Goal: Contribute content: Contribute content

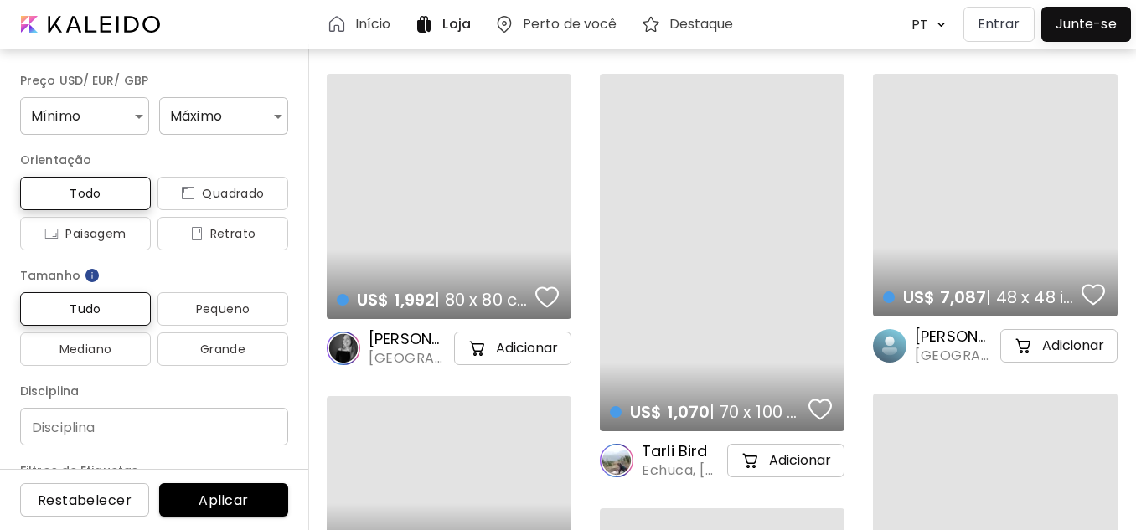
click at [1001, 24] on p "Entrar" at bounding box center [998, 24] width 43 height 20
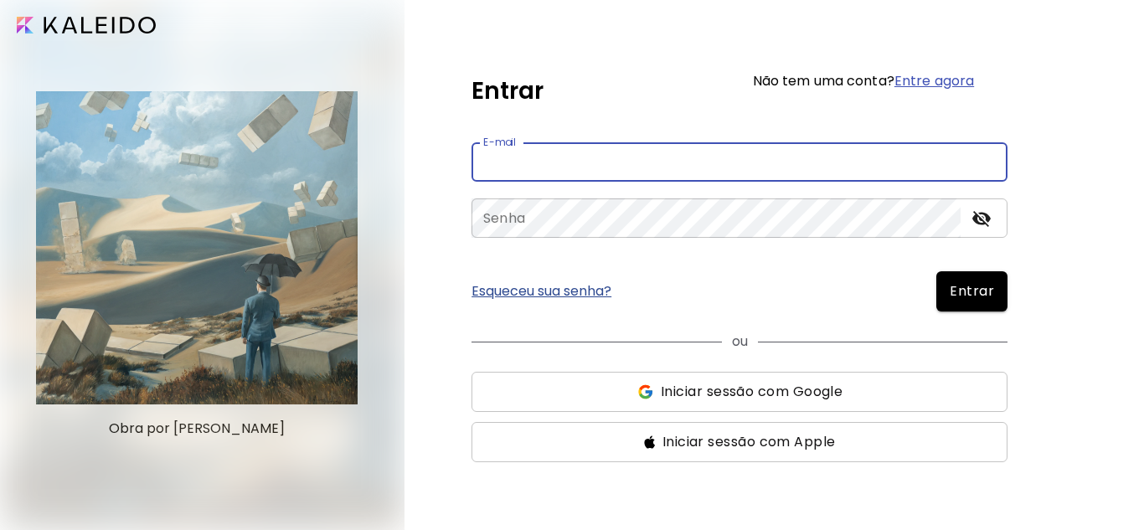
click at [681, 175] on input "email" at bounding box center [740, 161] width 536 height 39
type input "**********"
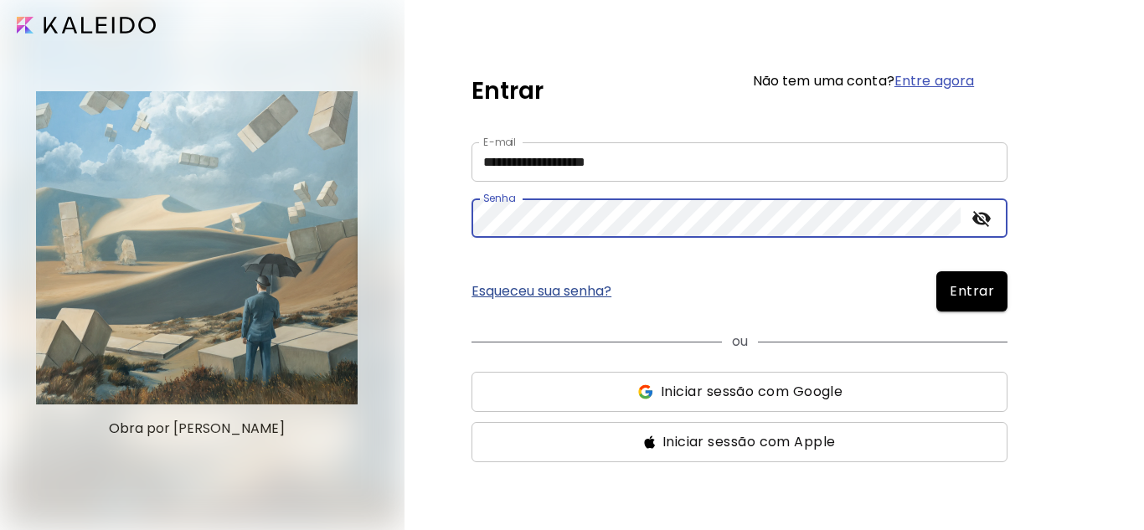
click at [936, 271] on button "Entrar" at bounding box center [971, 291] width 71 height 40
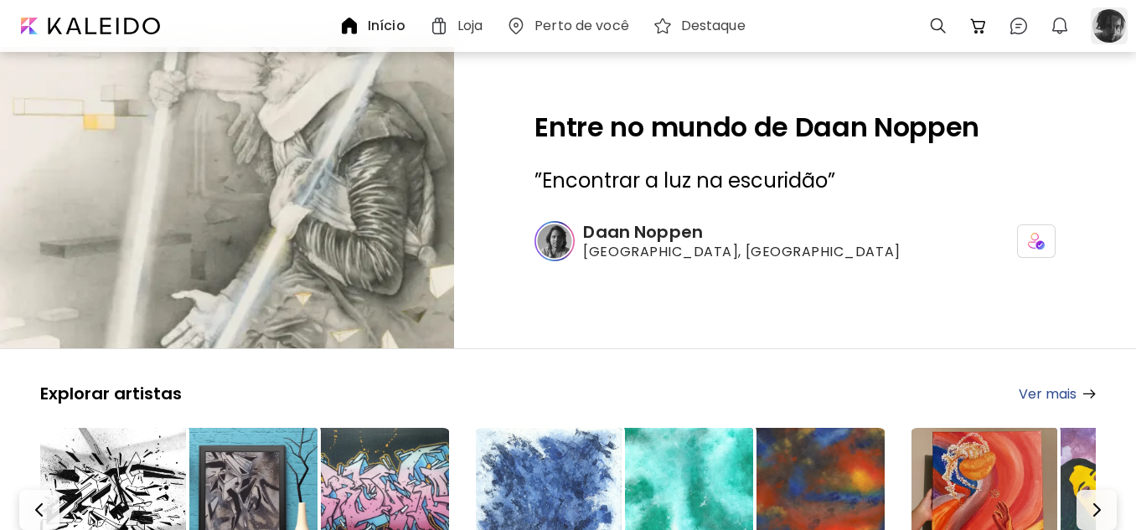
click at [1099, 31] on div at bounding box center [1109, 26] width 37 height 37
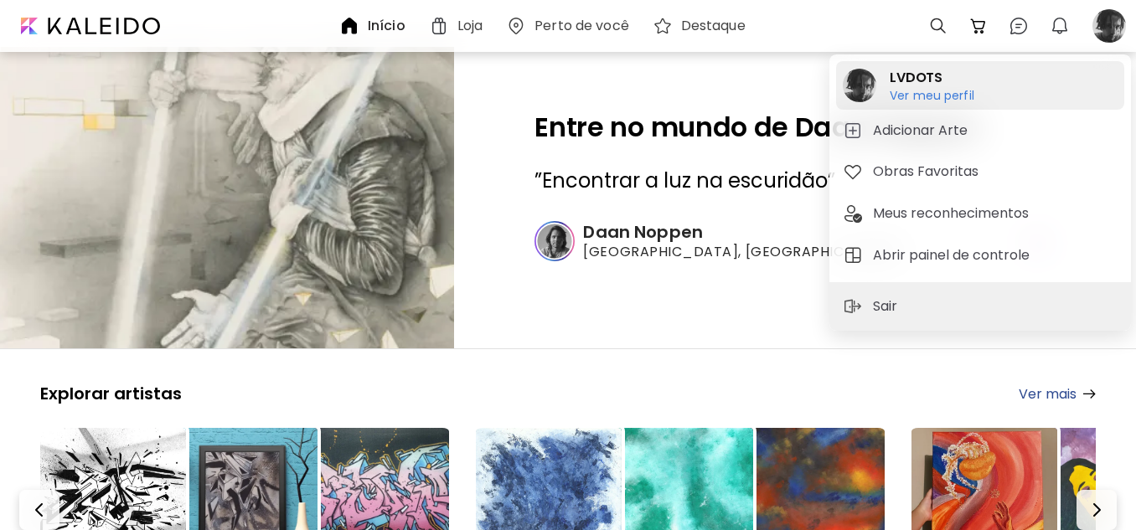
click at [922, 91] on h6 "Ver meu perfil" at bounding box center [931, 95] width 85 height 15
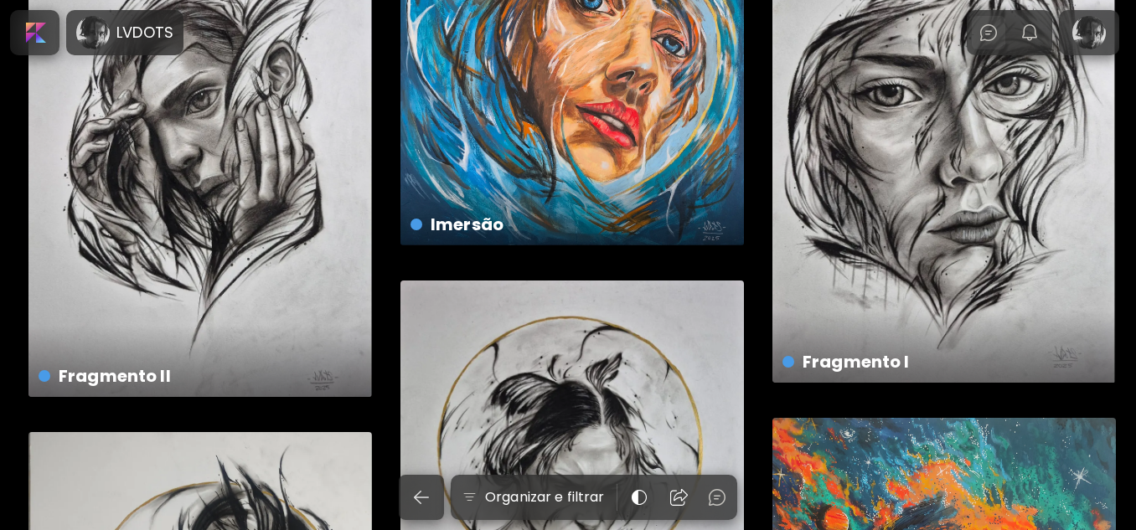
scroll to position [251, 0]
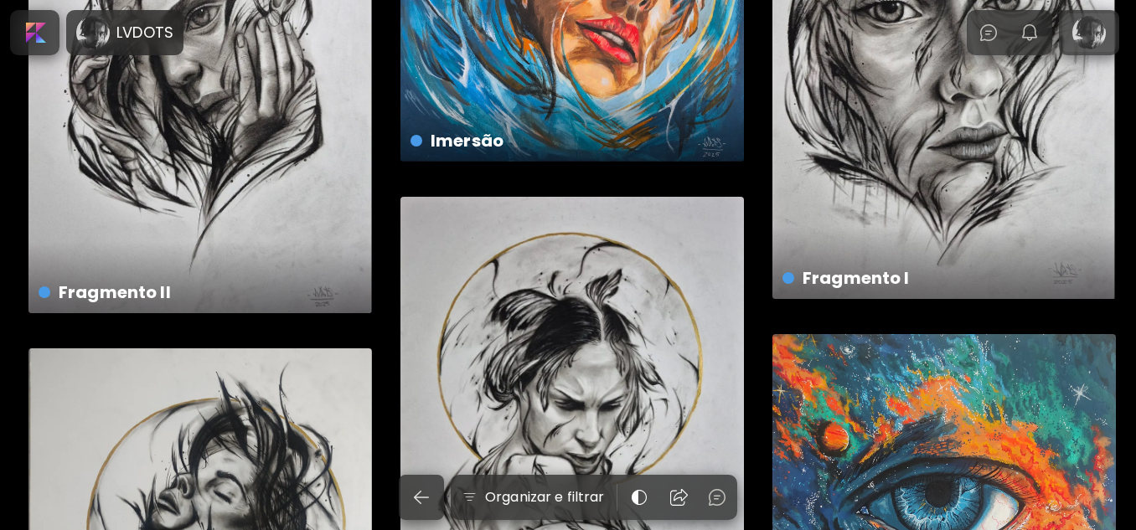
click at [1105, 34] on div at bounding box center [1089, 32] width 54 height 39
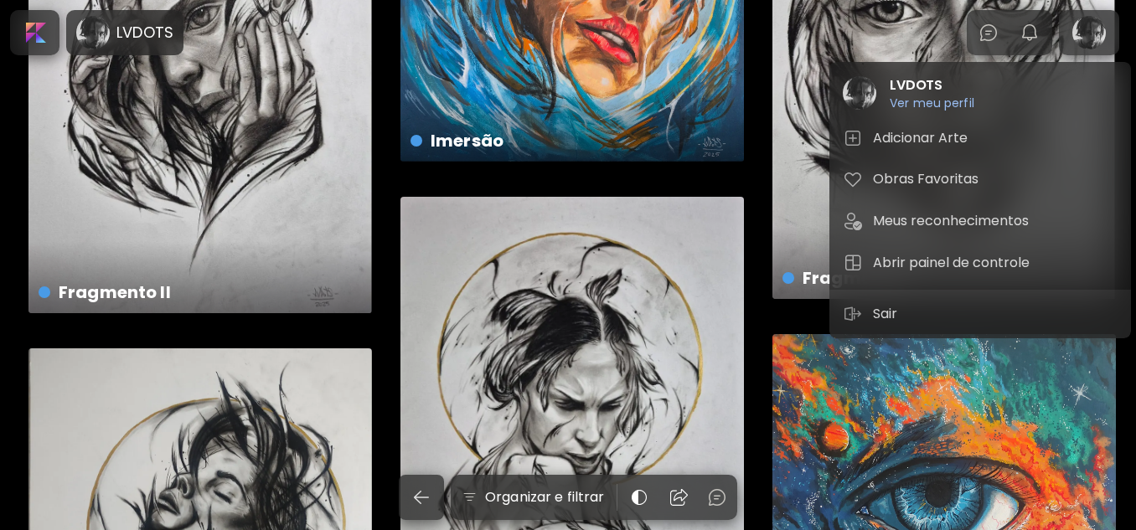
click at [923, 260] on h5 "Abrir painel de controle" at bounding box center [954, 263] width 162 height 20
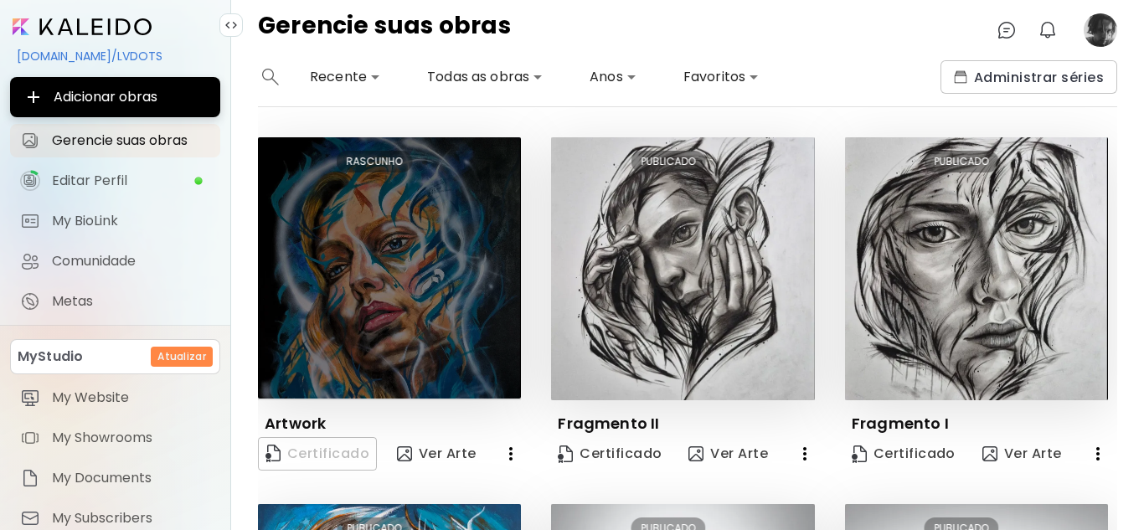
click at [418, 263] on img at bounding box center [389, 267] width 263 height 261
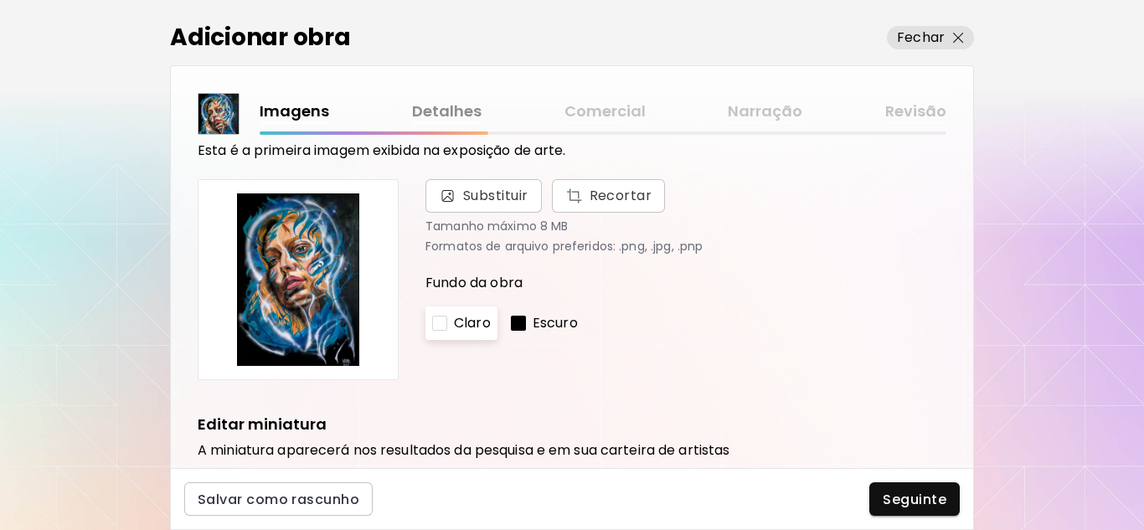
scroll to position [80, 0]
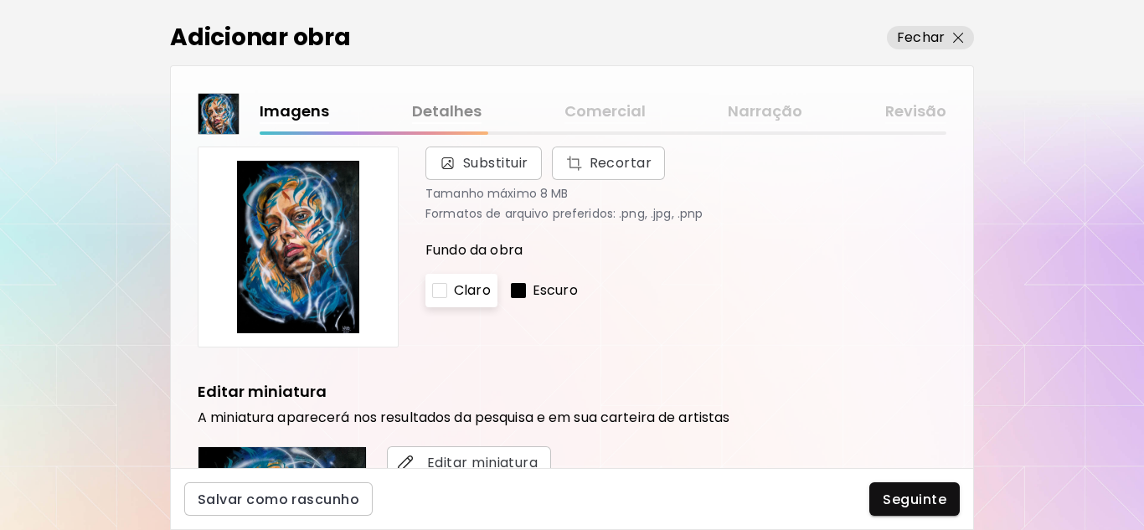
click at [531, 287] on div "Escuro" at bounding box center [544, 291] width 80 height 34
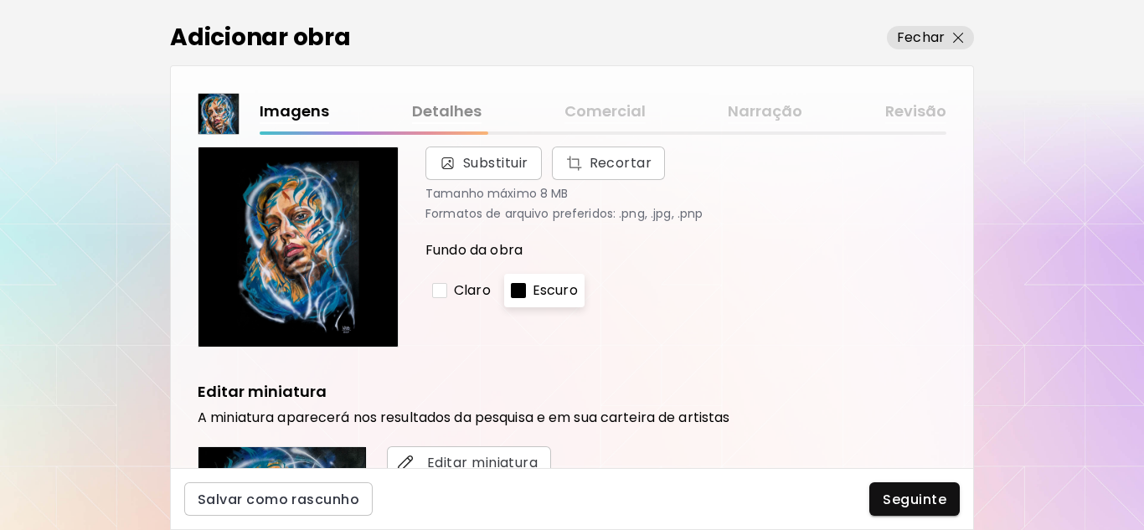
click at [419, 292] on div "Substituir Recortar Tamanho máximo 8 MB Formatos de arquivo preferidos: .png, .…" at bounding box center [675, 247] width 541 height 201
click at [455, 291] on p "Claro" at bounding box center [472, 291] width 37 height 20
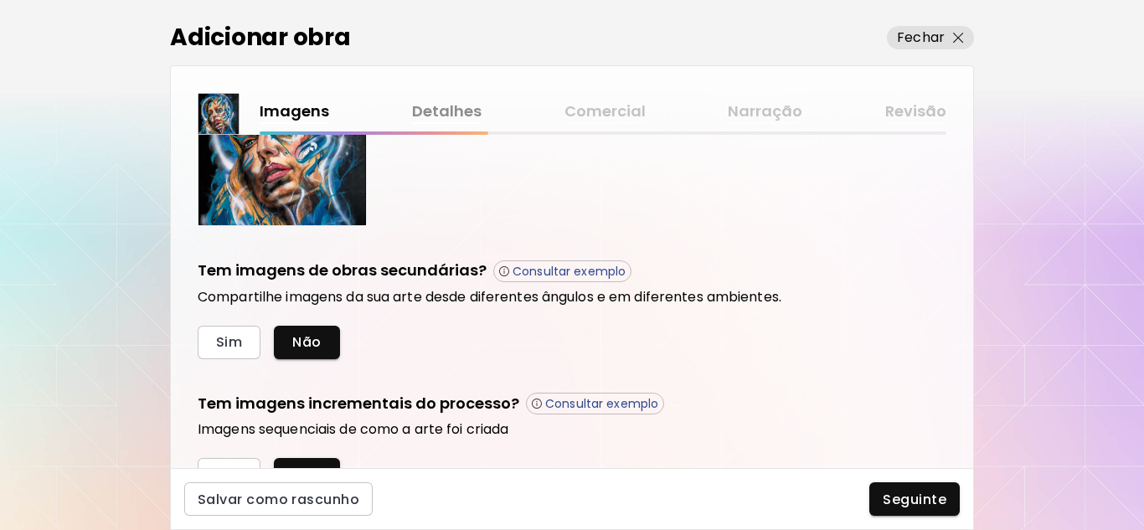
scroll to position [554, 0]
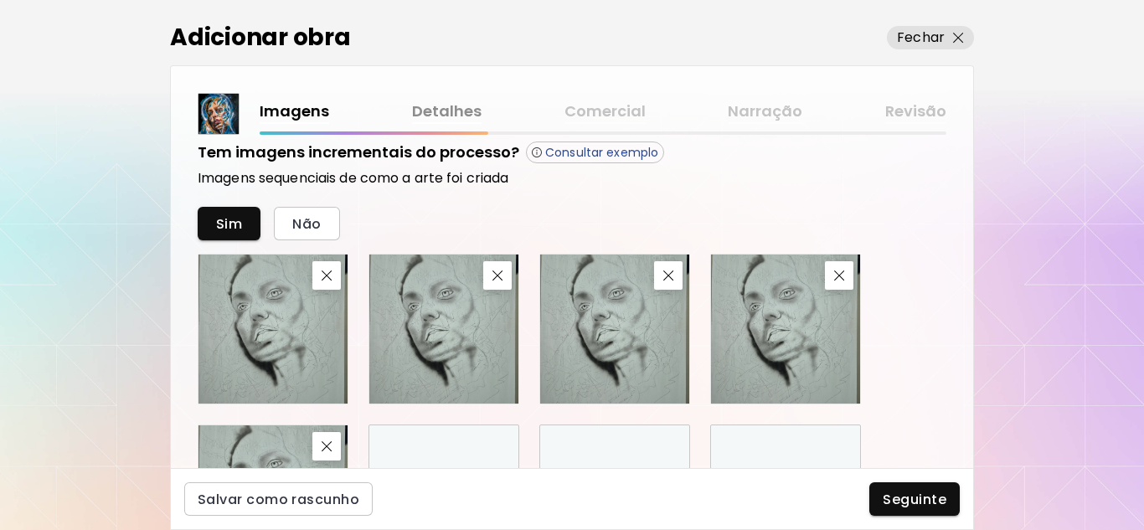
scroll to position [969, 0]
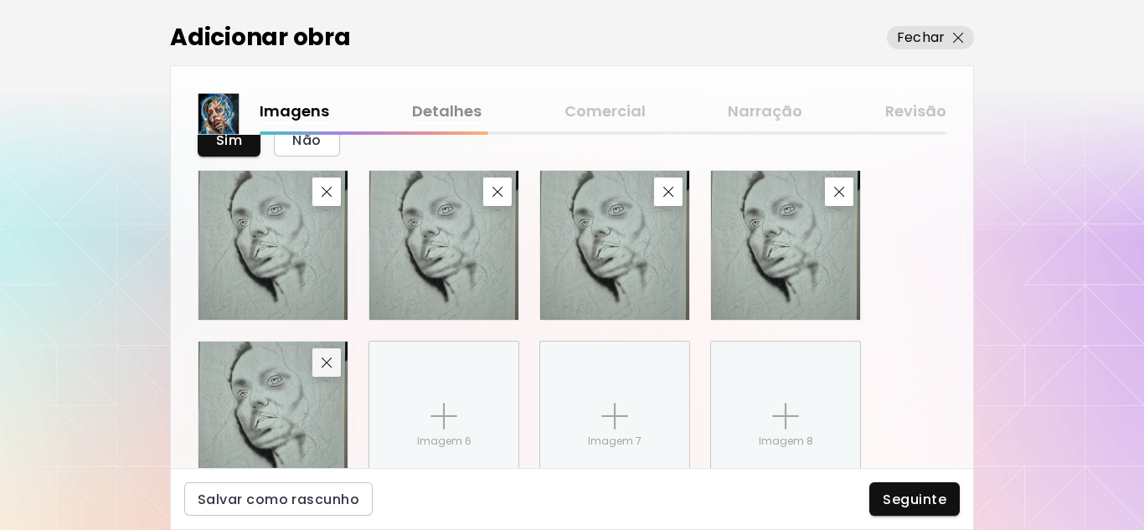
click at [328, 364] on img "button" at bounding box center [327, 363] width 11 height 11
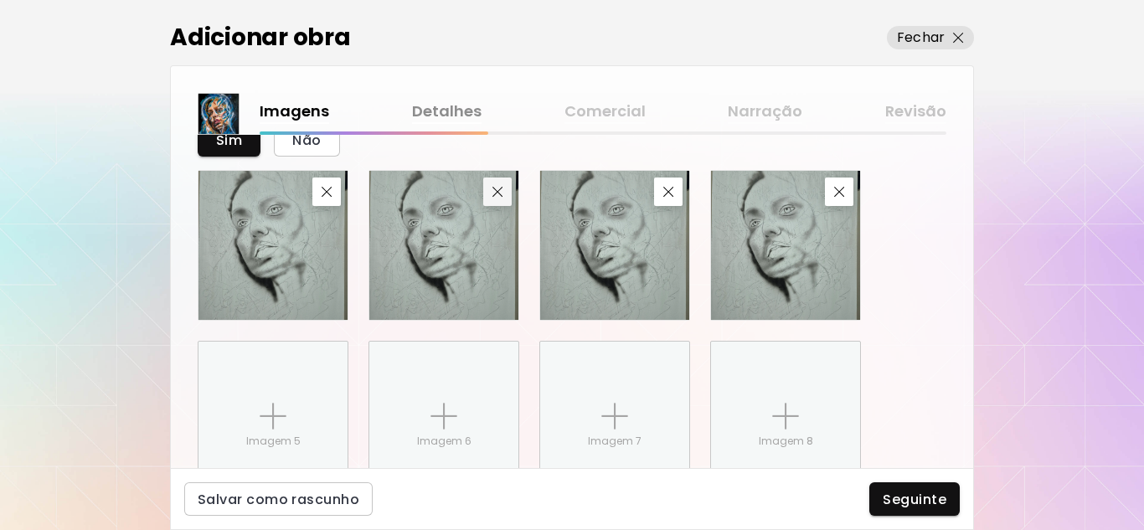
click at [498, 199] on button "button" at bounding box center [497, 192] width 28 height 28
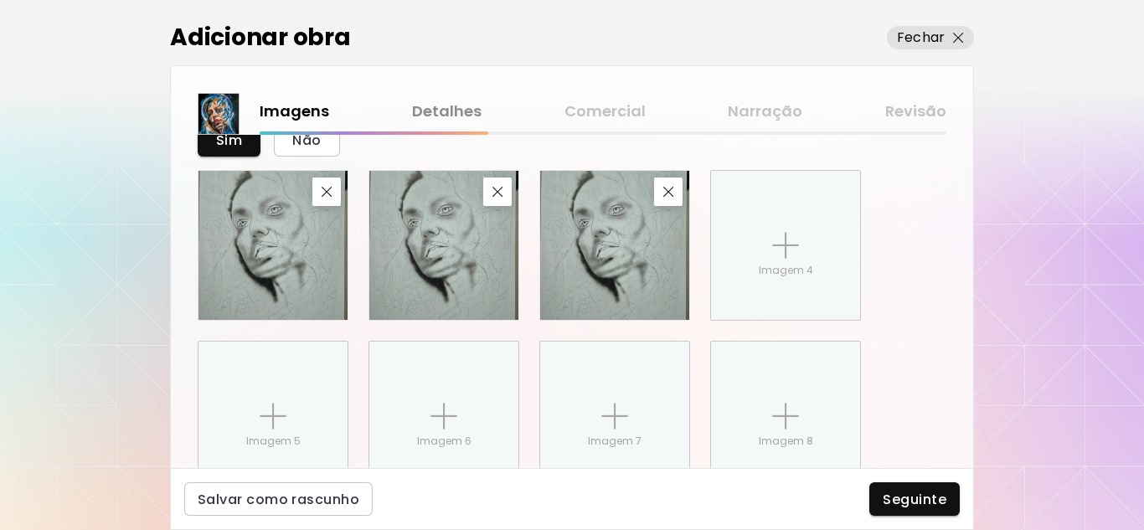
click at [500, 185] on button "button" at bounding box center [497, 192] width 28 height 28
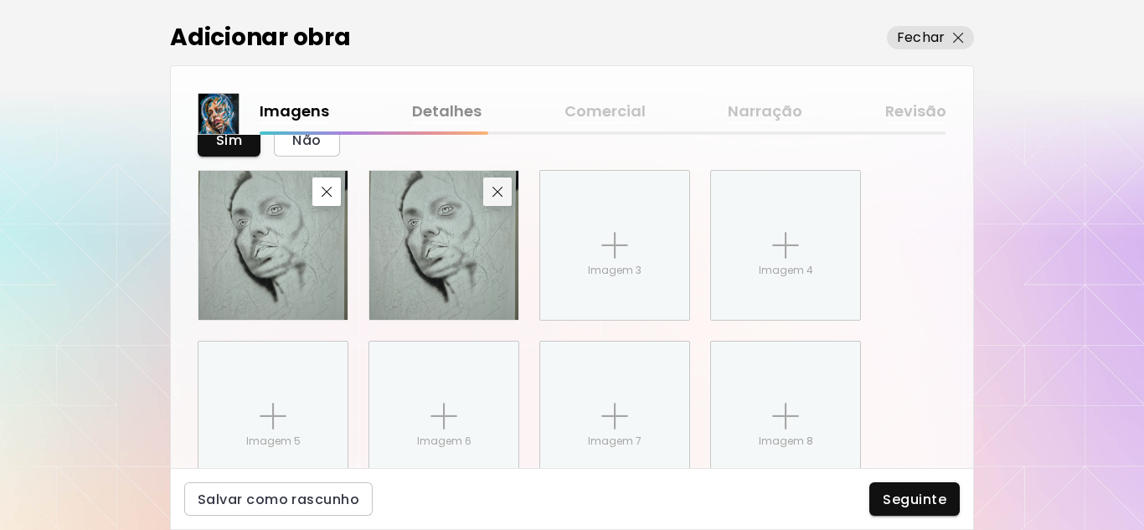
click at [498, 194] on img "button" at bounding box center [497, 192] width 11 height 11
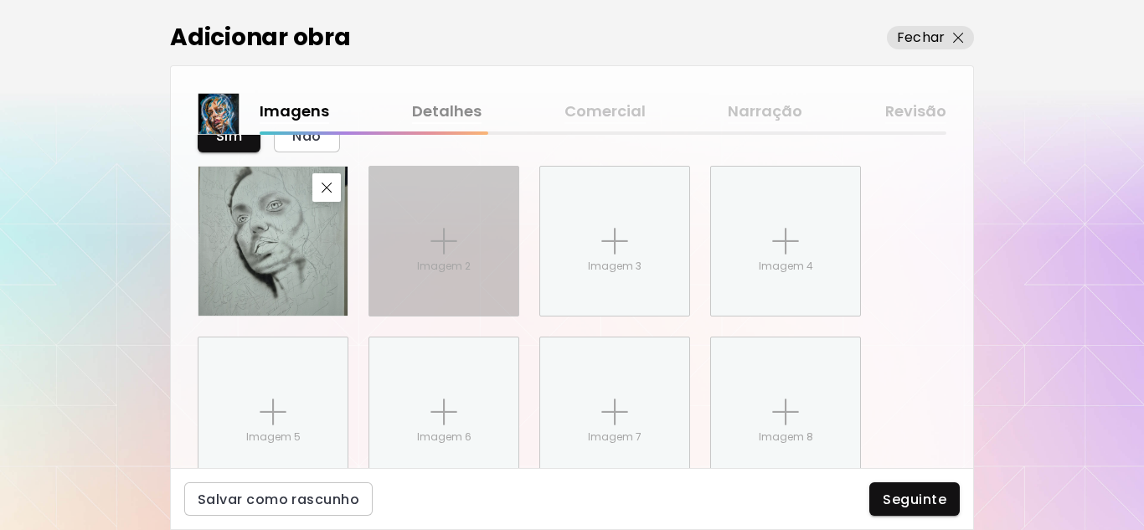
scroll to position [1051, 0]
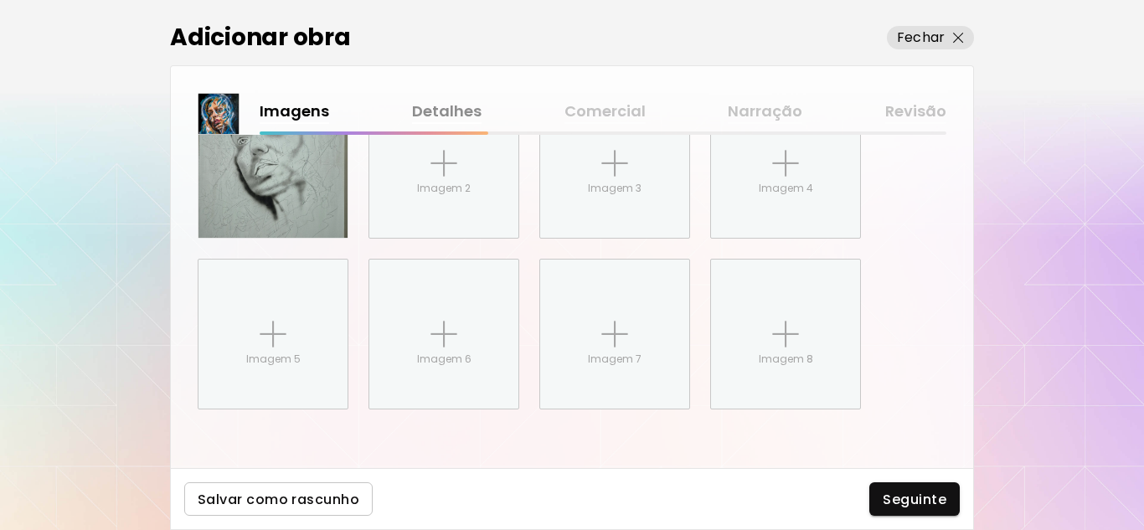
click at [312, 502] on span "Salvar como rascunho" at bounding box center [279, 500] width 162 height 18
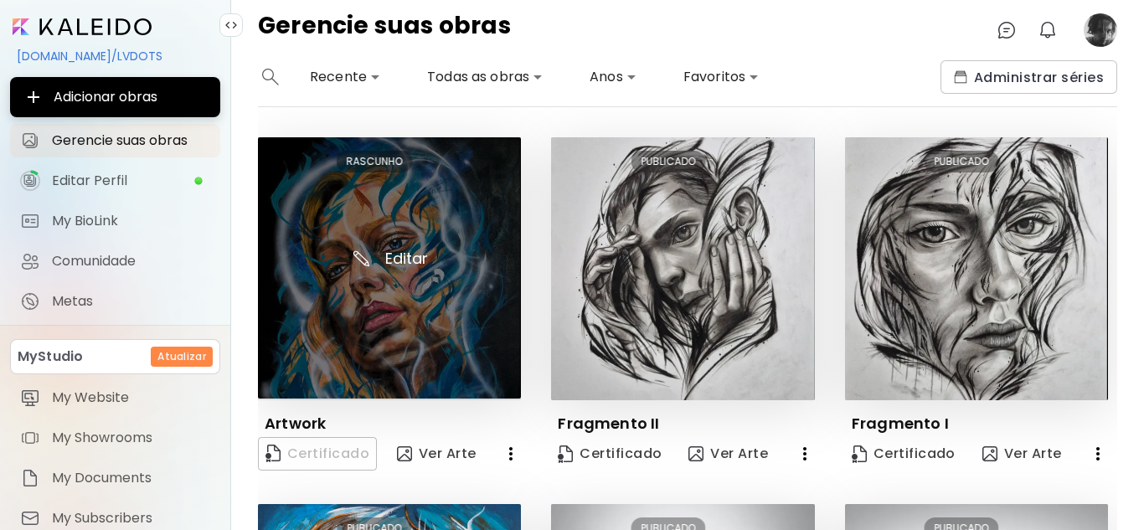
click at [443, 281] on img at bounding box center [389, 267] width 263 height 261
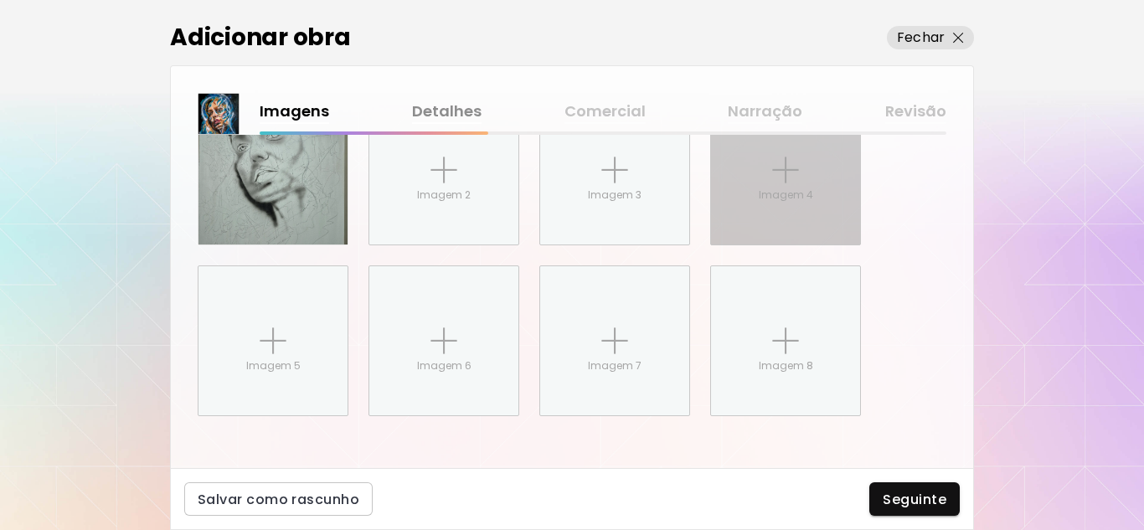
scroll to position [1053, 0]
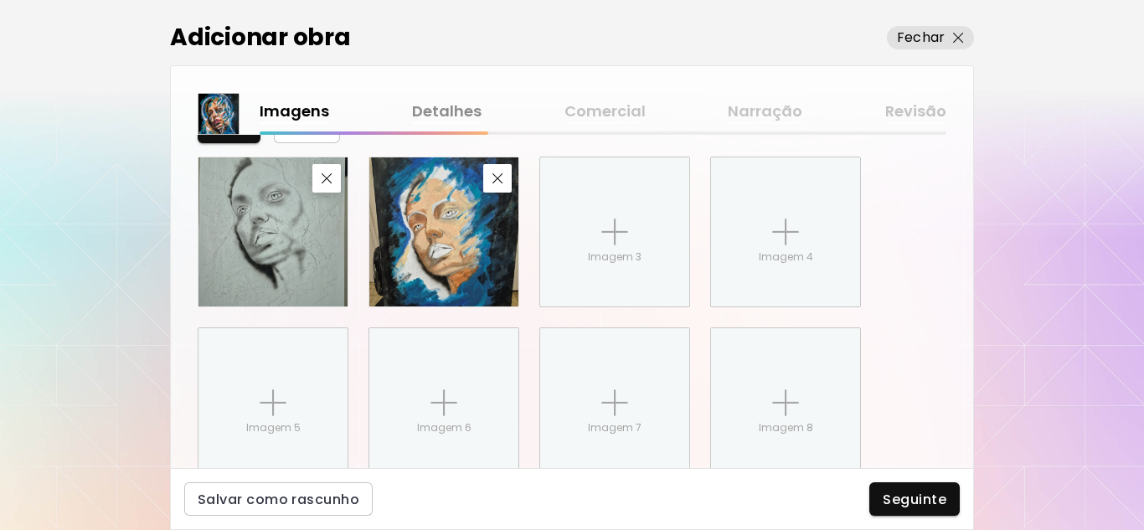
scroll to position [990, 0]
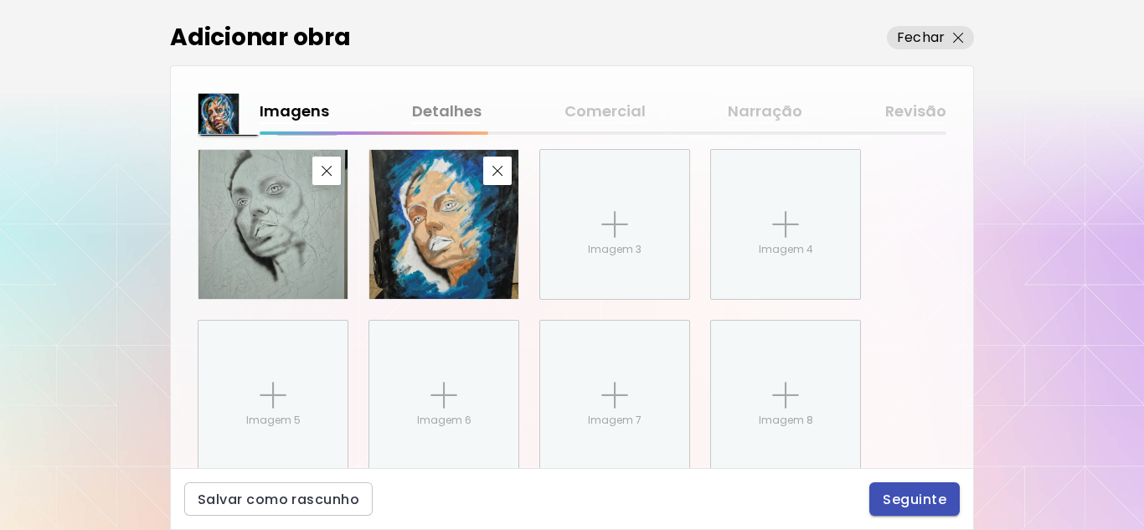
click at [897, 498] on span "Seguinte" at bounding box center [915, 500] width 64 height 18
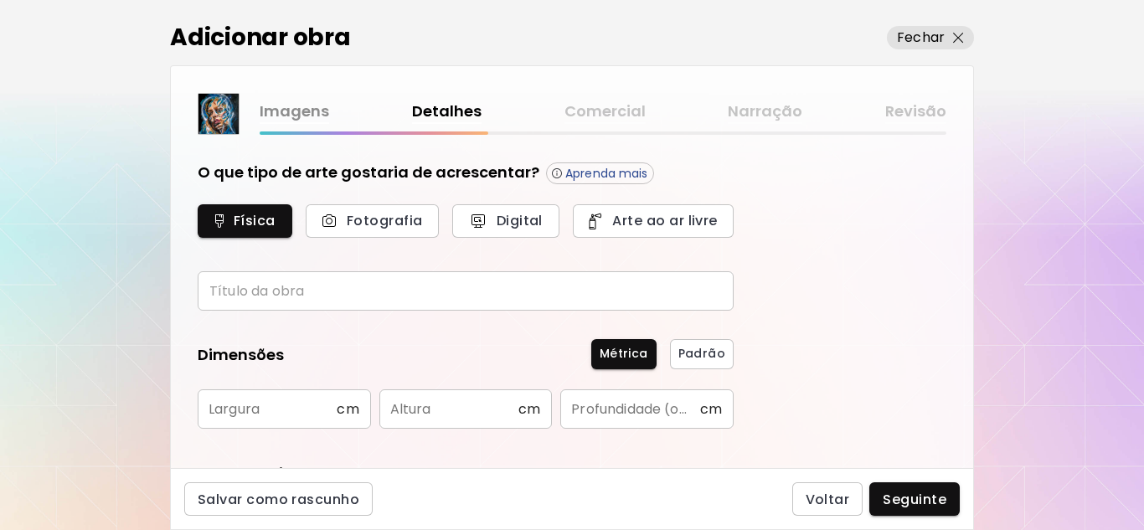
click at [310, 298] on input "text" at bounding box center [466, 290] width 536 height 39
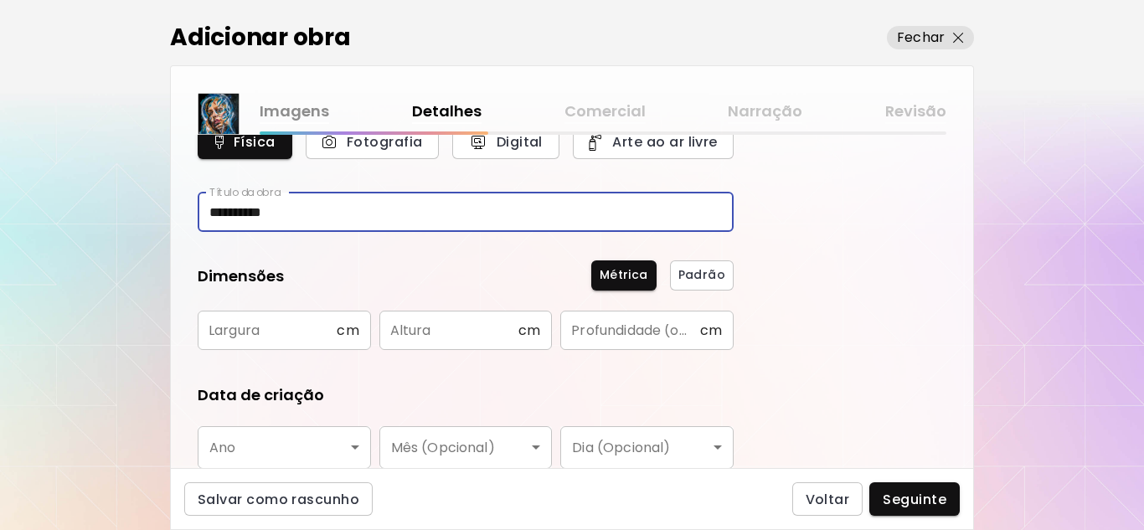
scroll to position [84, 0]
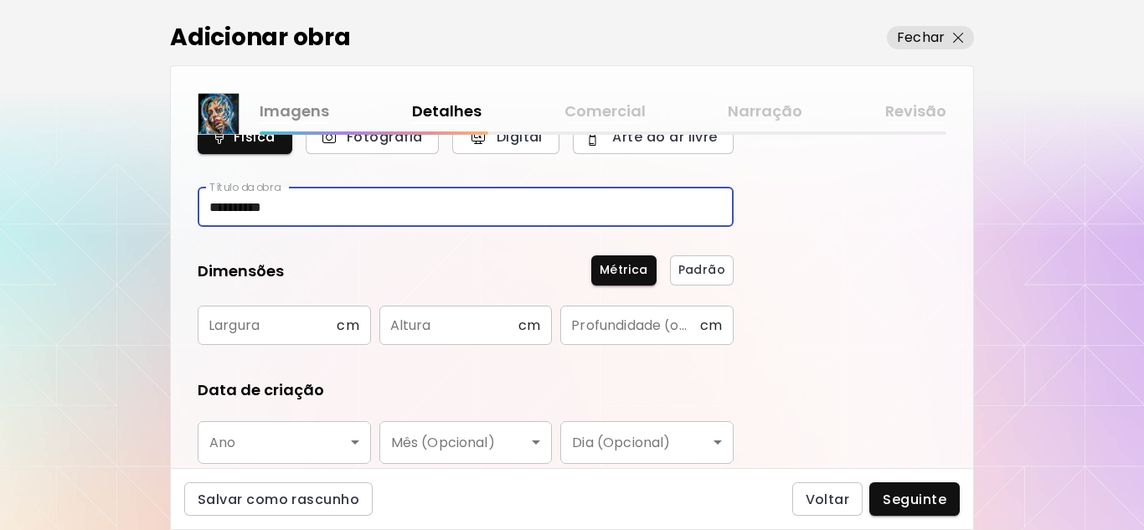
type input "**********"
click at [271, 331] on input "text" at bounding box center [267, 325] width 139 height 39
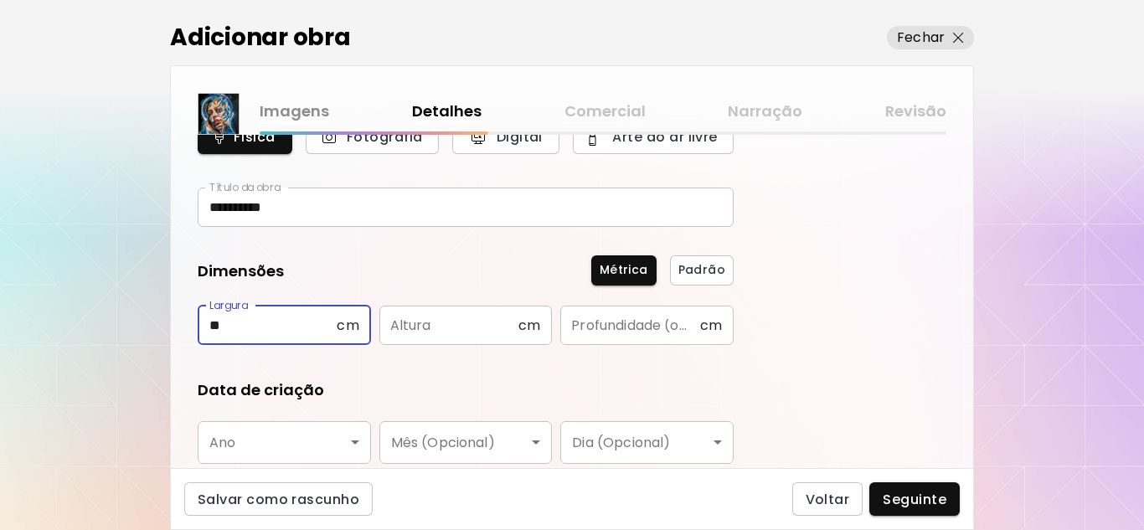
type input "**"
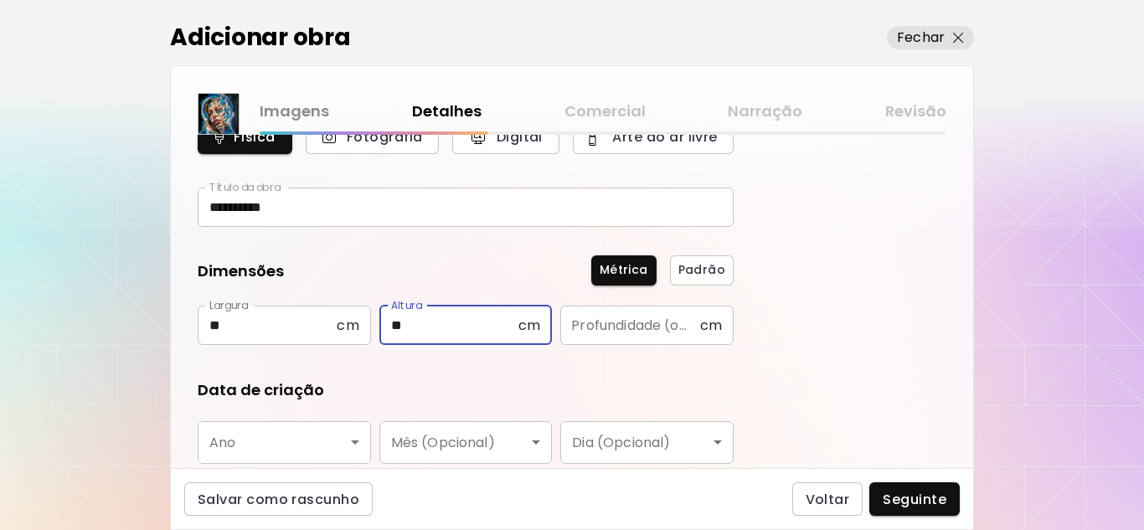
type input "**"
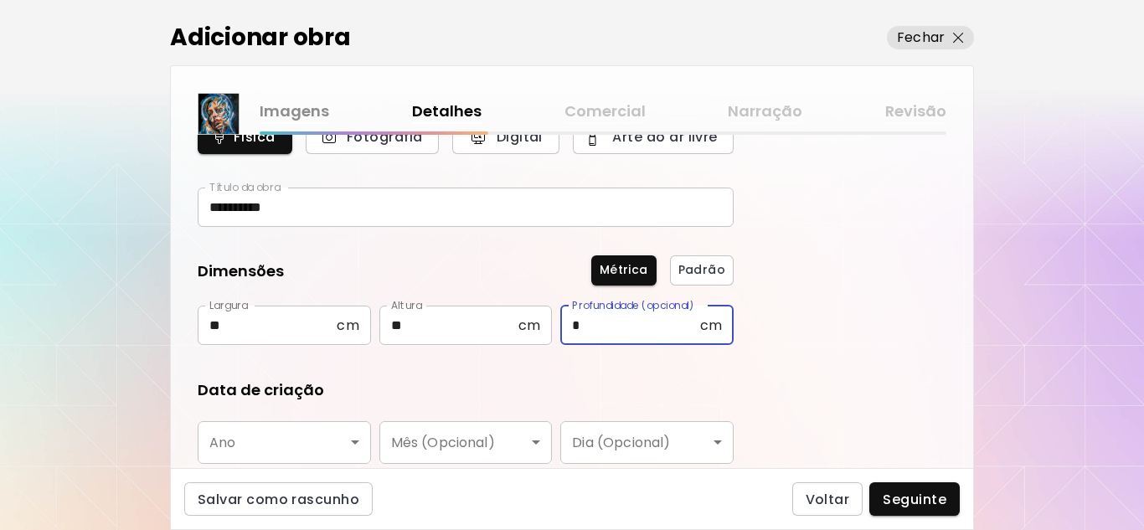
type input "*"
click at [271, 441] on body "**********" at bounding box center [572, 265] width 1144 height 530
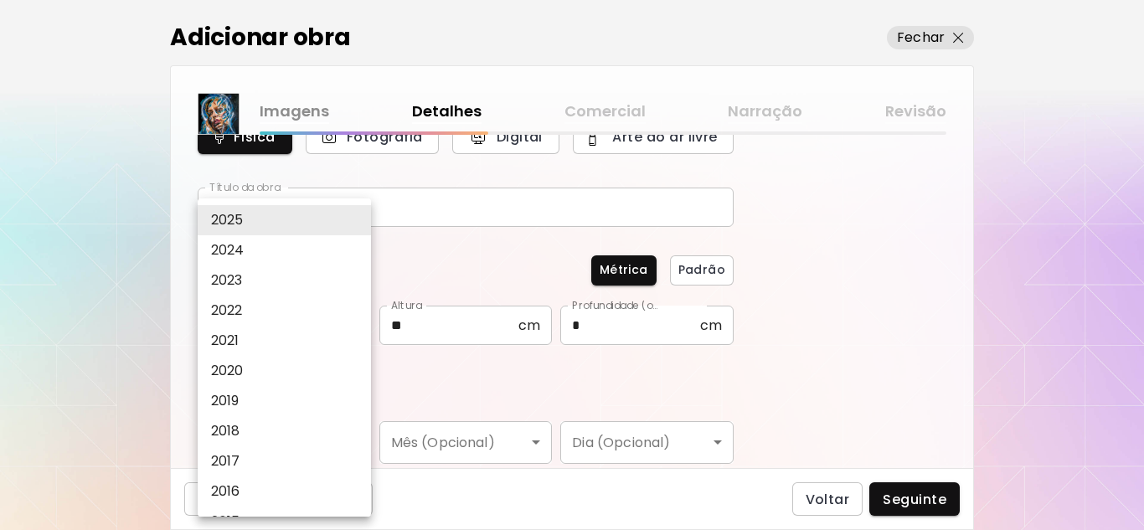
click at [260, 214] on li "2025" at bounding box center [289, 220] width 182 height 30
type input "****"
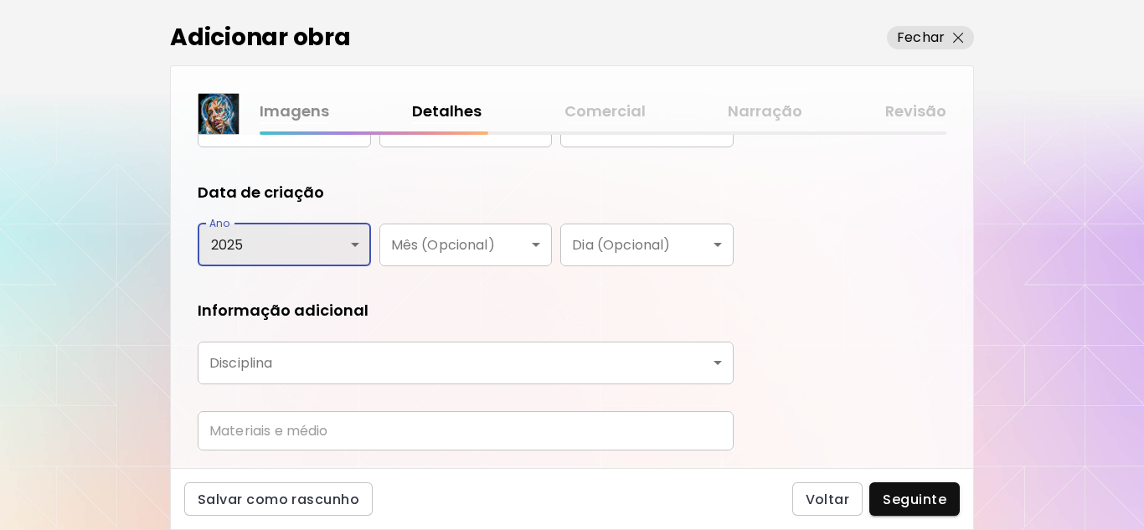
scroll to position [331, 0]
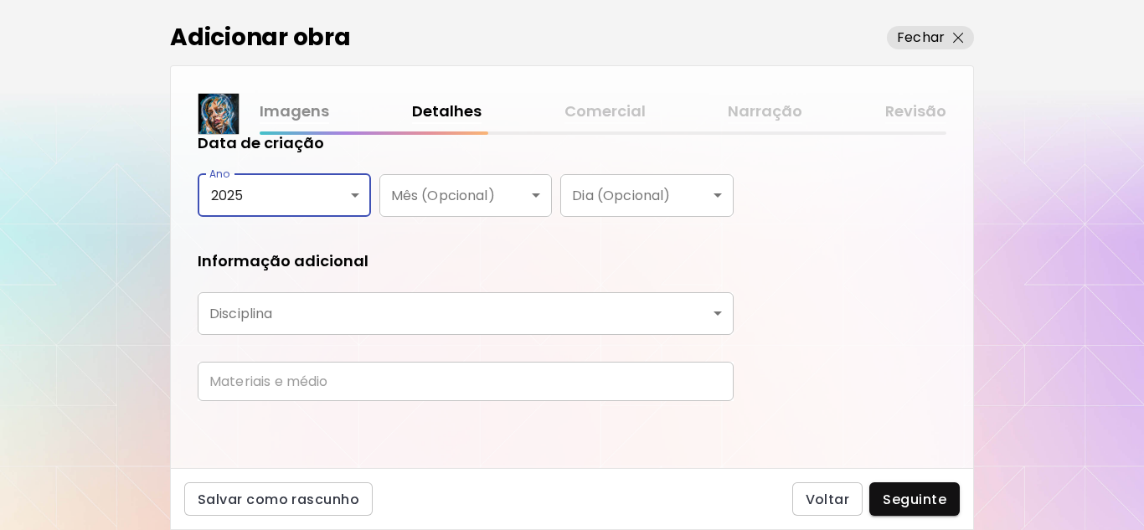
click at [370, 310] on body "**********" at bounding box center [572, 265] width 1144 height 530
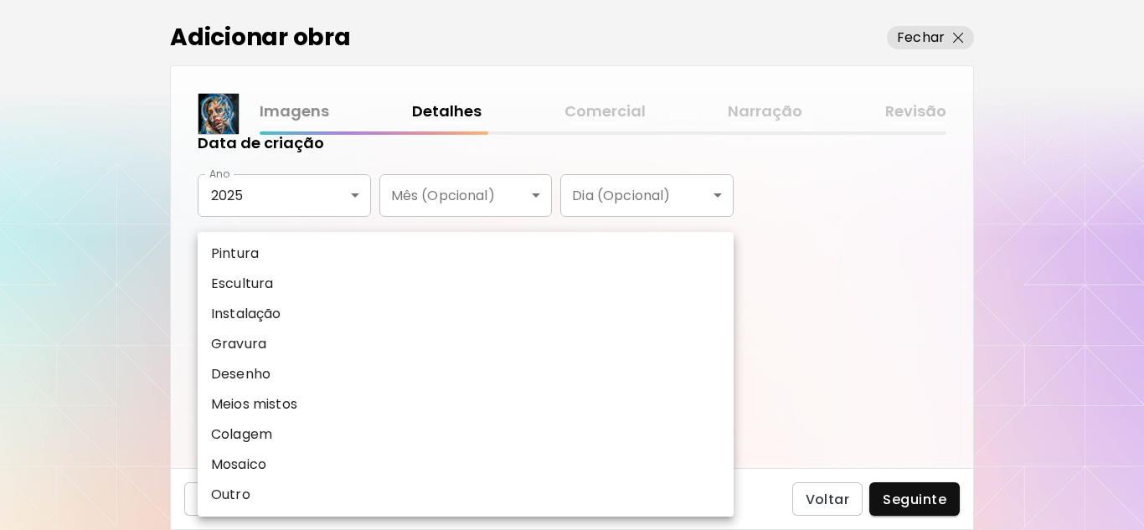
click at [317, 257] on li "Pintura" at bounding box center [466, 254] width 536 height 30
type input "********"
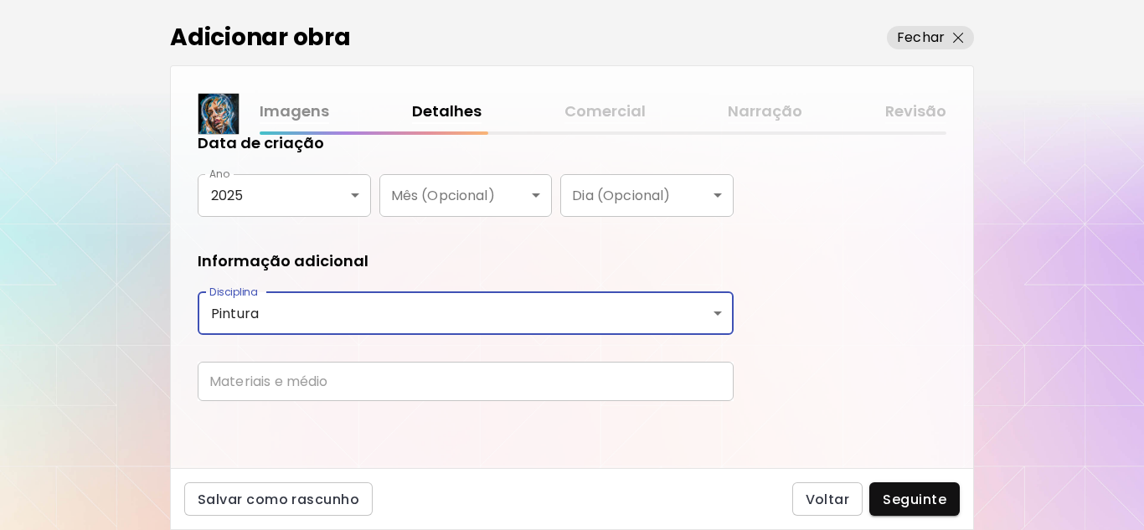
click at [313, 384] on input "text" at bounding box center [466, 381] width 536 height 39
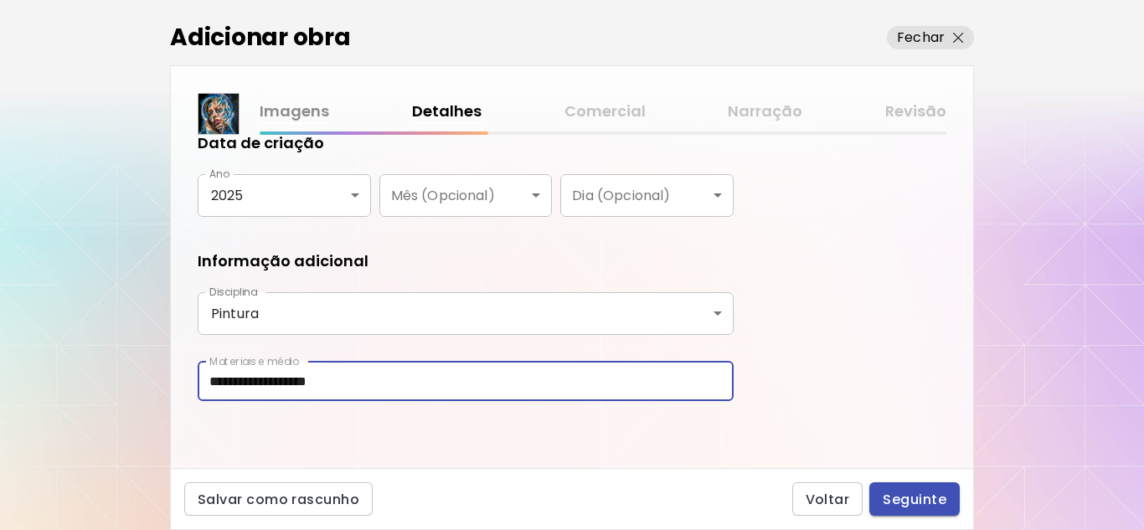
type input "**********"
click at [907, 489] on button "Seguinte" at bounding box center [914, 499] width 90 height 34
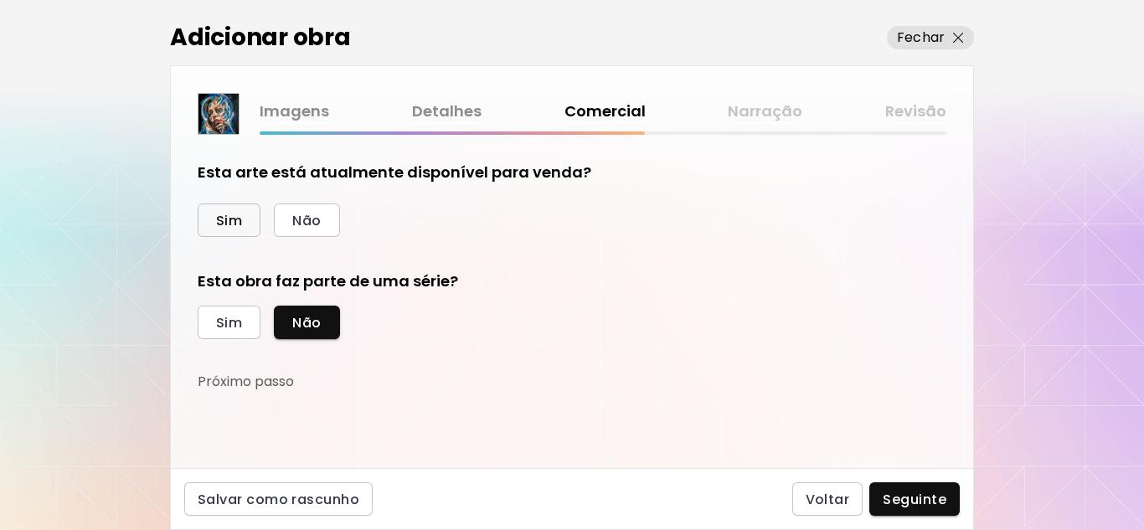
click at [234, 219] on span "Sim" at bounding box center [229, 221] width 26 height 18
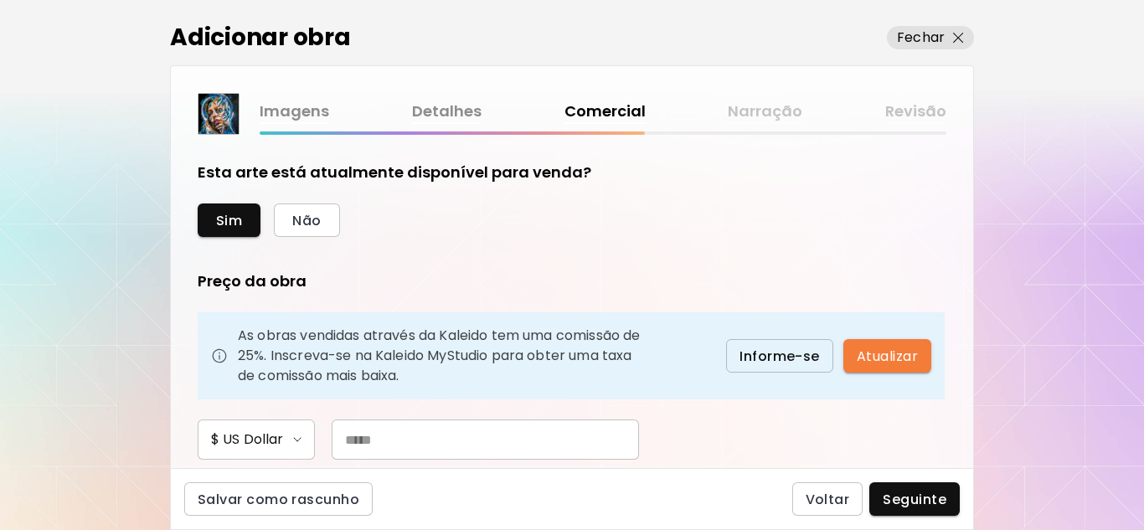
click at [296, 444] on span "$ US Dollar" at bounding box center [256, 440] width 90 height 20
click at [390, 451] on div at bounding box center [572, 265] width 1144 height 530
click at [410, 446] on input "text" at bounding box center [485, 440] width 307 height 40
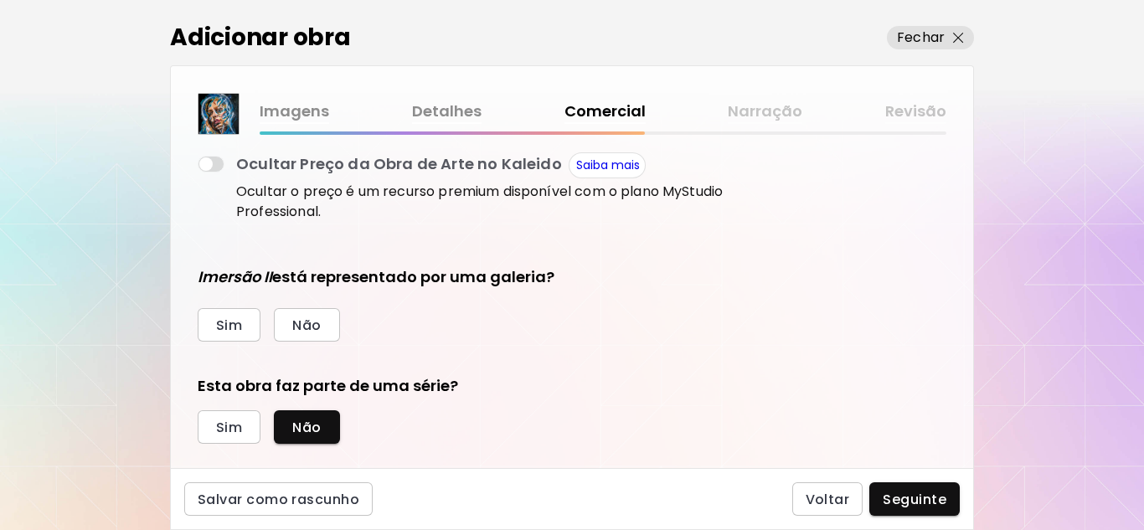
scroll to position [335, 0]
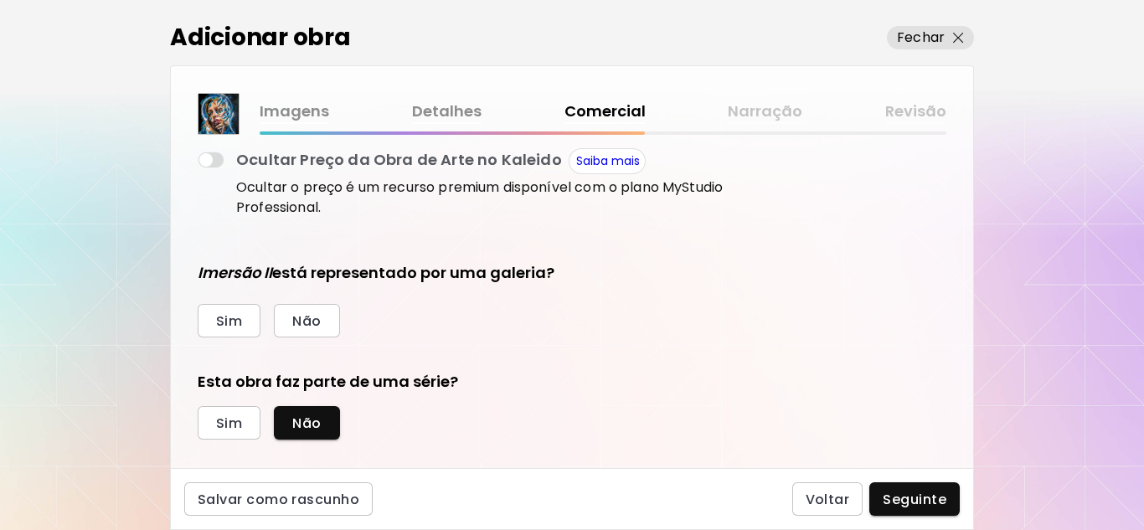
type input "***"
click at [318, 327] on span "Não" at bounding box center [306, 321] width 28 height 18
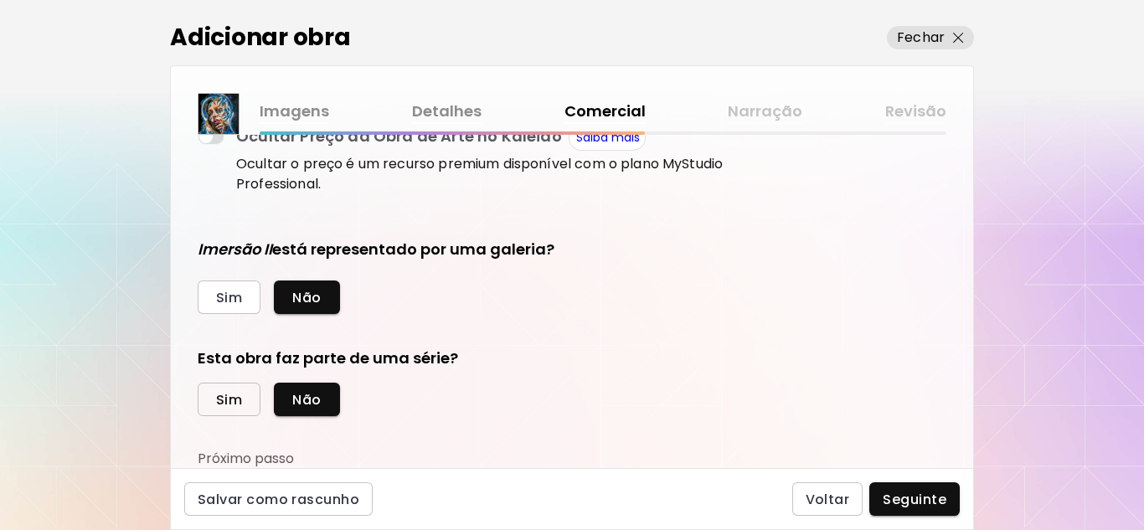
click at [218, 405] on span "Sim" at bounding box center [229, 400] width 26 height 18
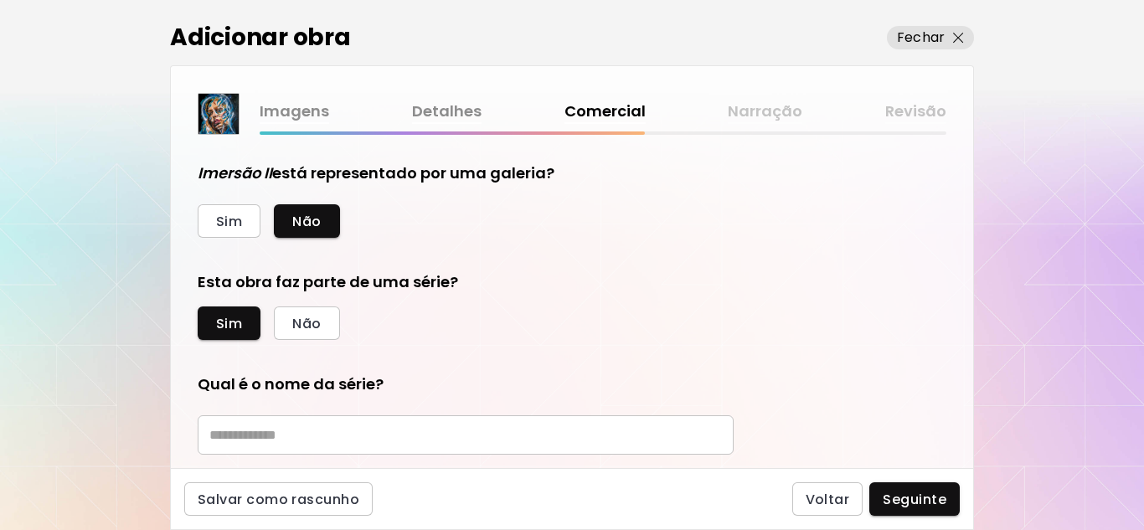
scroll to position [526, 0]
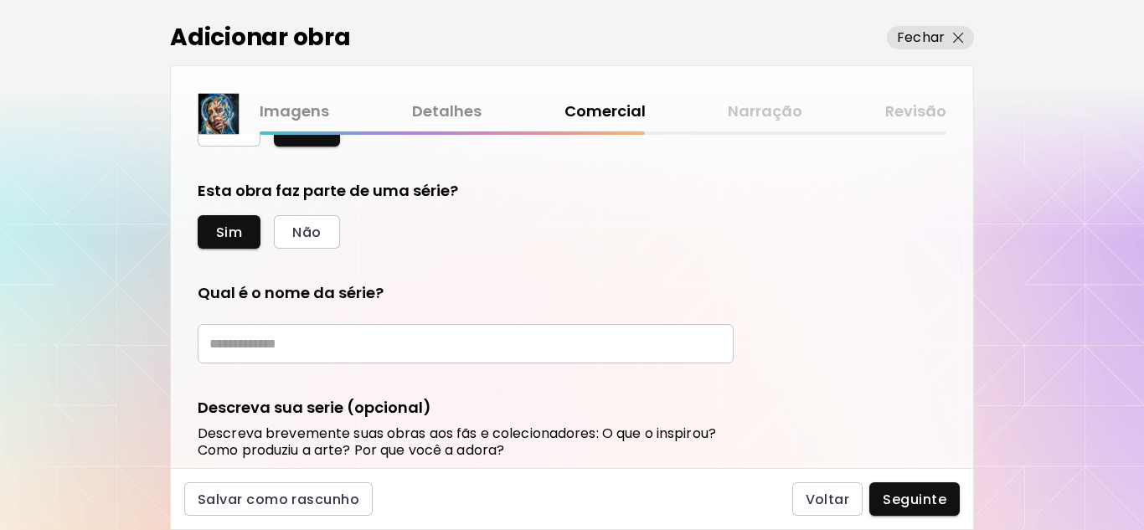
click at [400, 349] on input "text" at bounding box center [466, 343] width 536 height 39
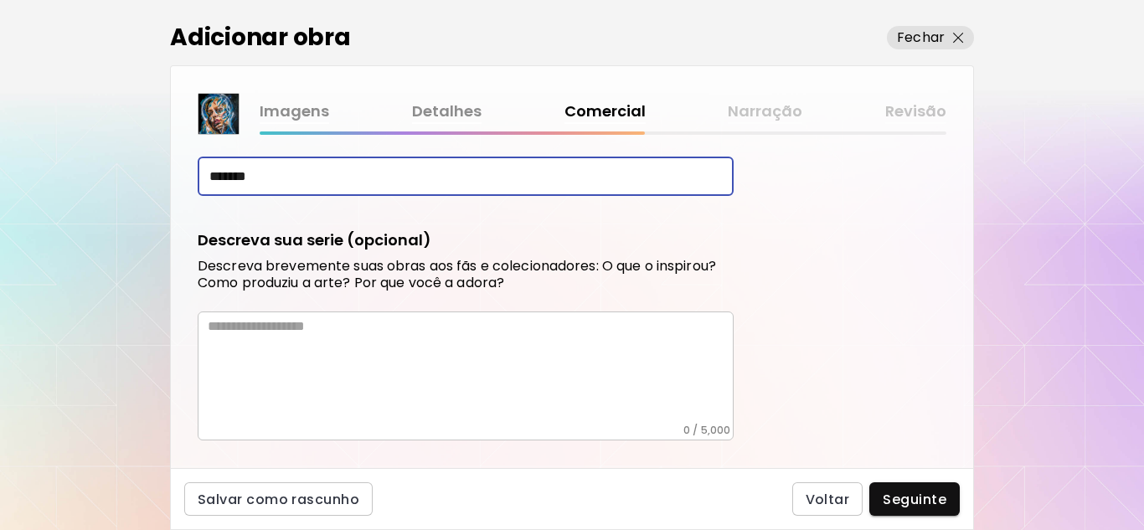
scroll to position [747, 0]
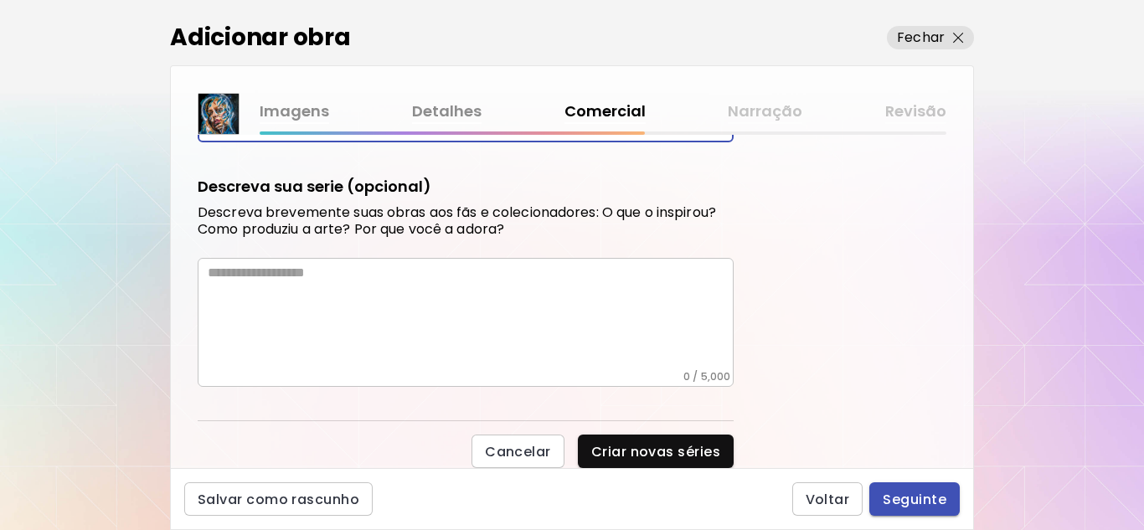
type input "*******"
click at [914, 500] on span "Seguinte" at bounding box center [915, 500] width 64 height 18
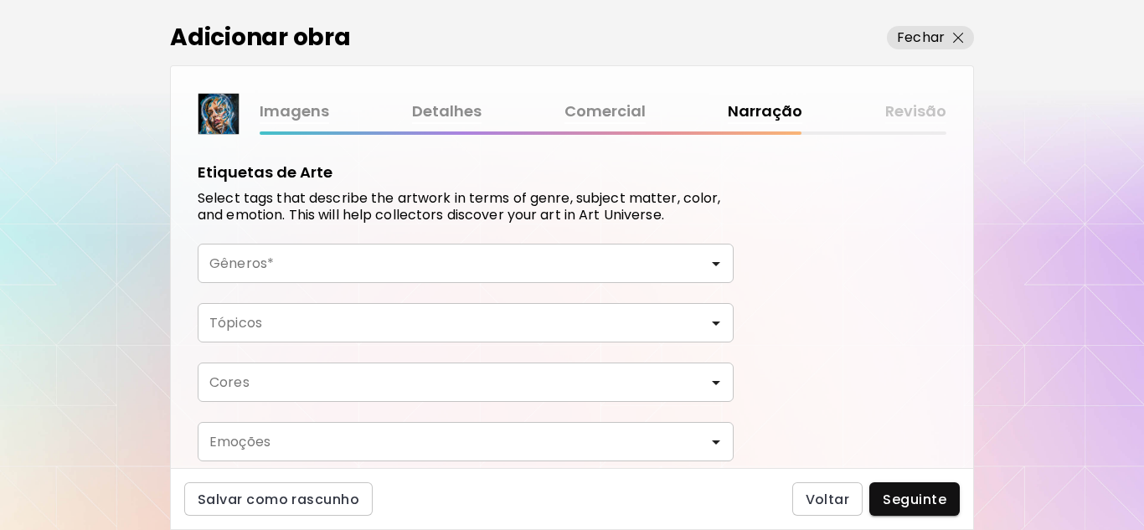
click at [680, 266] on input "Gêneros*" at bounding box center [465, 263] width 509 height 19
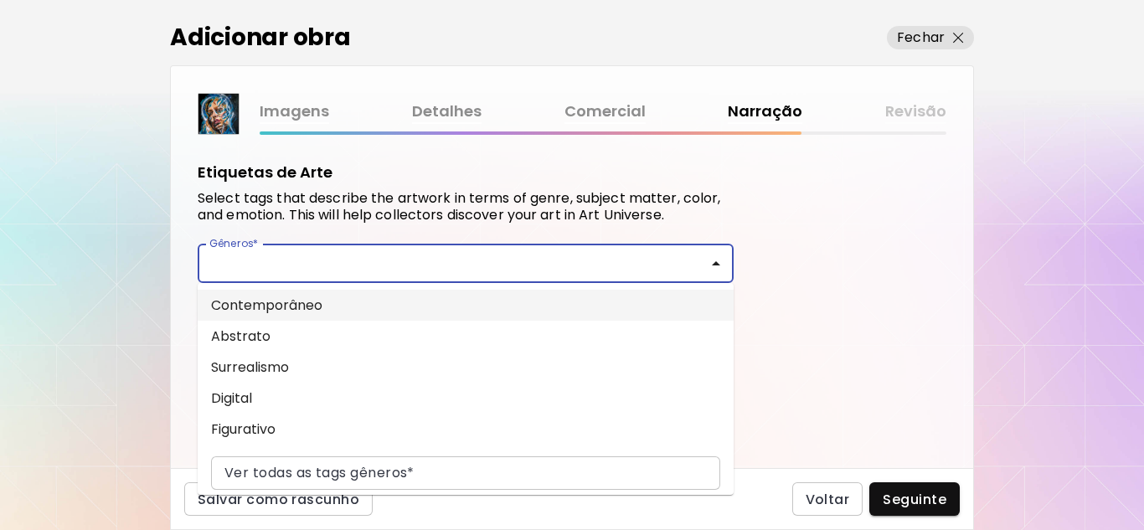
click at [295, 310] on li "Contemporâneo" at bounding box center [466, 305] width 536 height 31
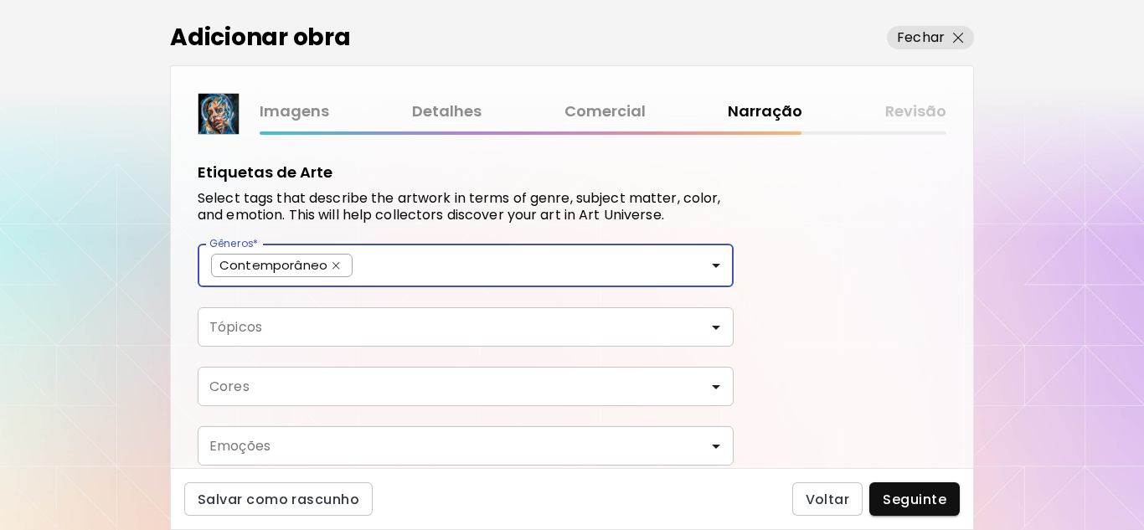
click at [680, 322] on input "Tópicos" at bounding box center [465, 326] width 509 height 19
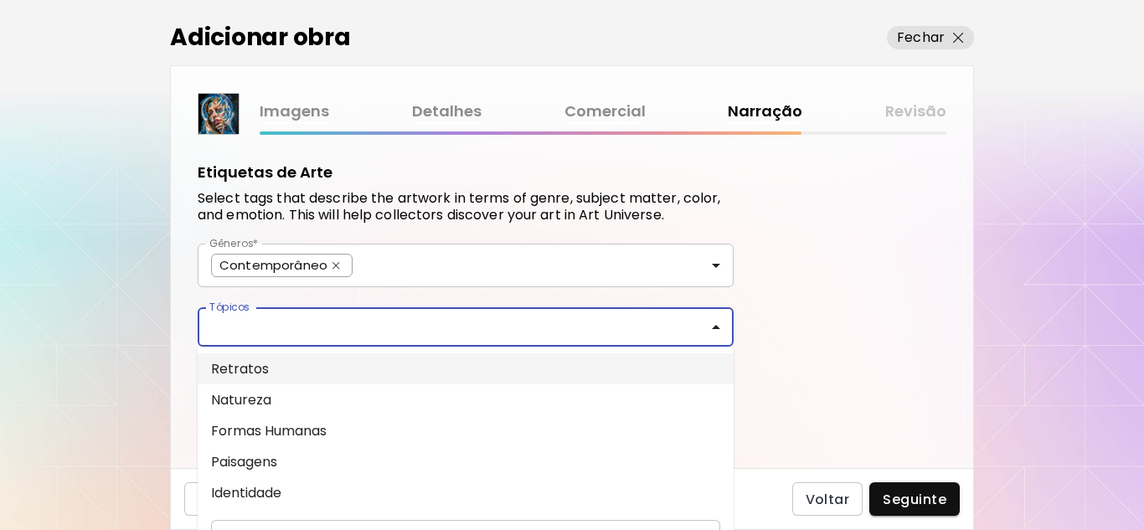
click at [252, 370] on li "Retratos" at bounding box center [466, 368] width 536 height 31
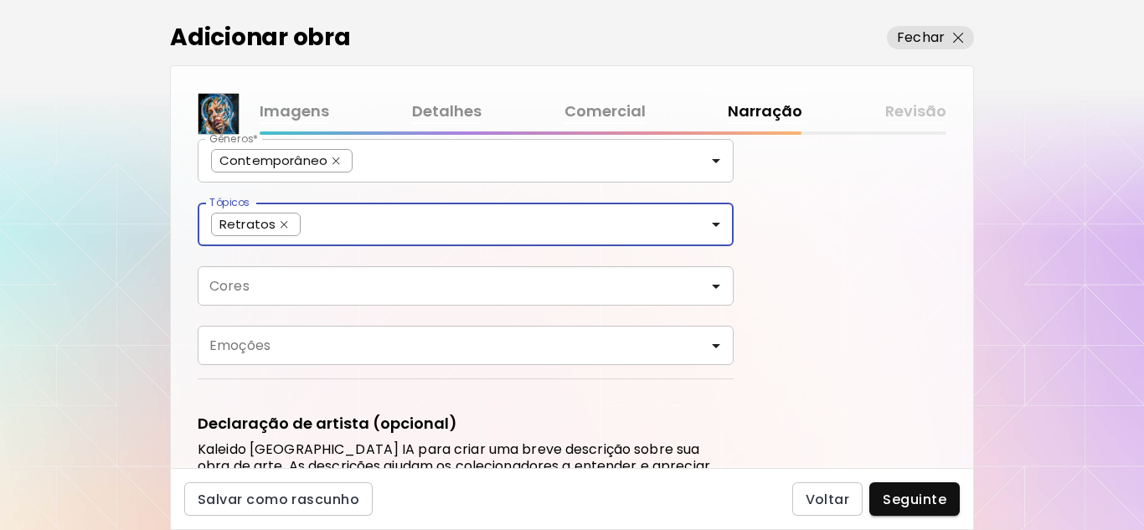
scroll to position [168, 0]
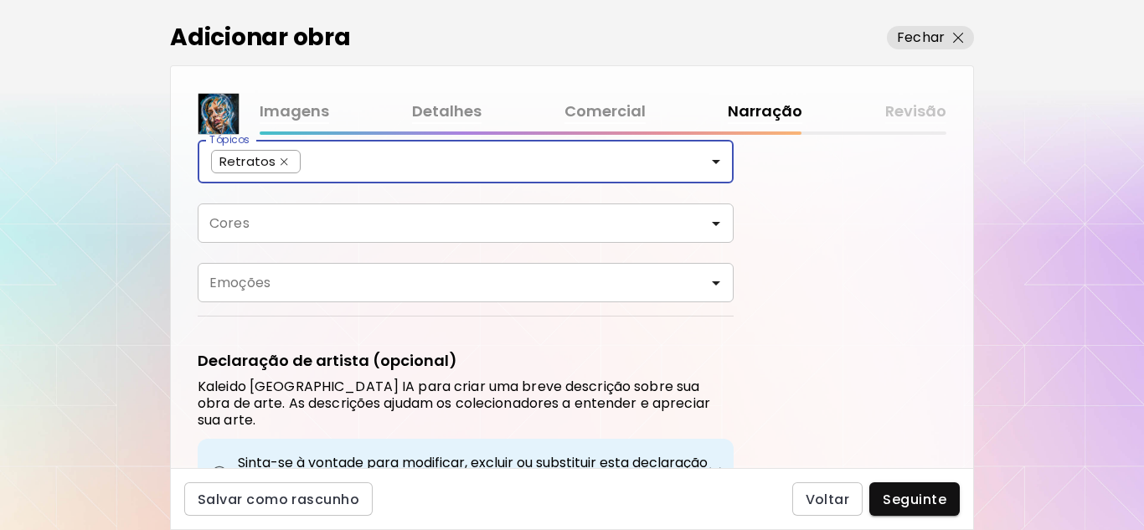
click at [687, 222] on input "Cores" at bounding box center [465, 223] width 509 height 19
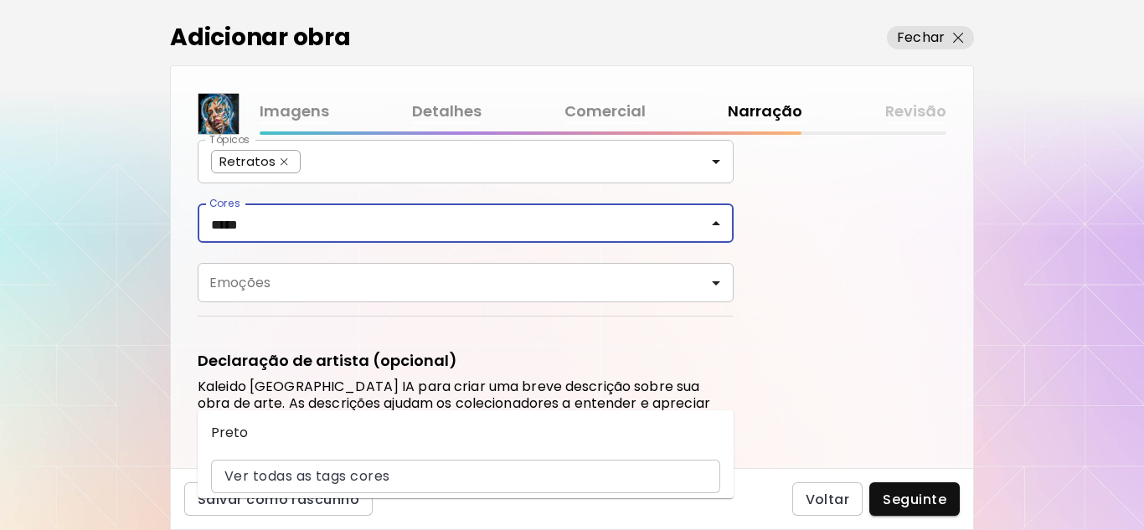
type input "*****"
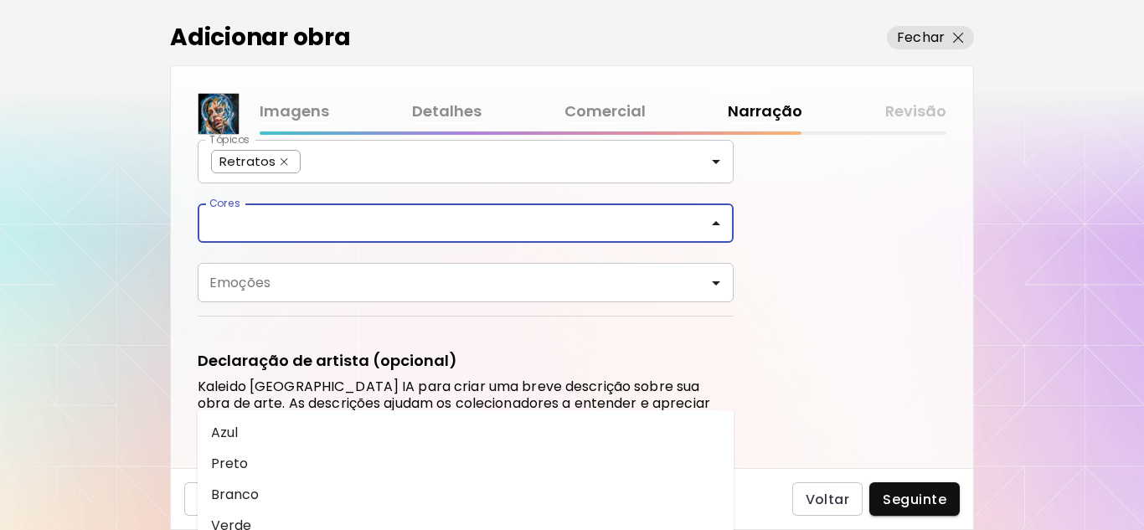
click at [687, 221] on input "Cores" at bounding box center [465, 223] width 509 height 19
click at [677, 221] on input "Cores" at bounding box center [465, 223] width 509 height 19
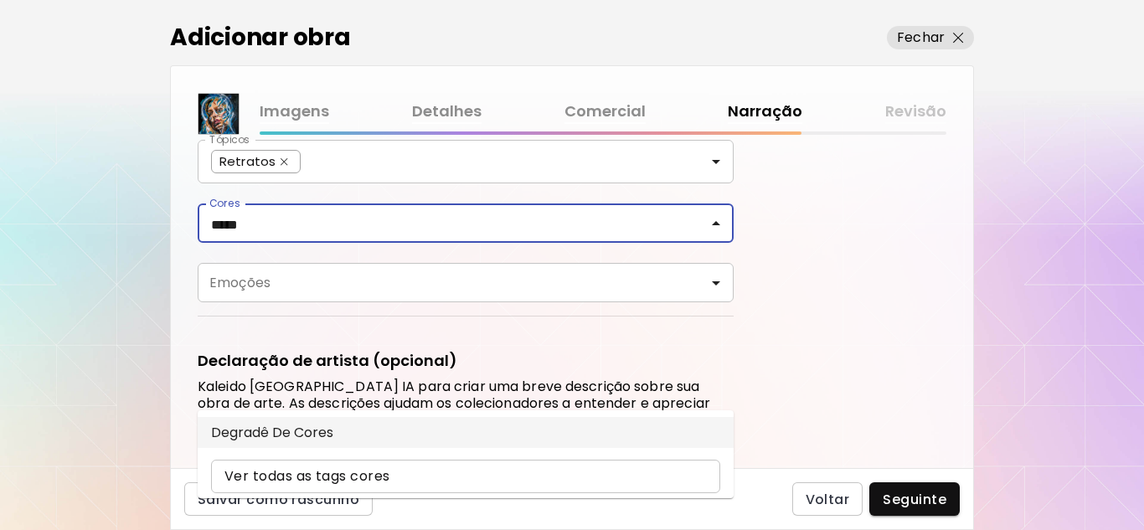
type input "*****"
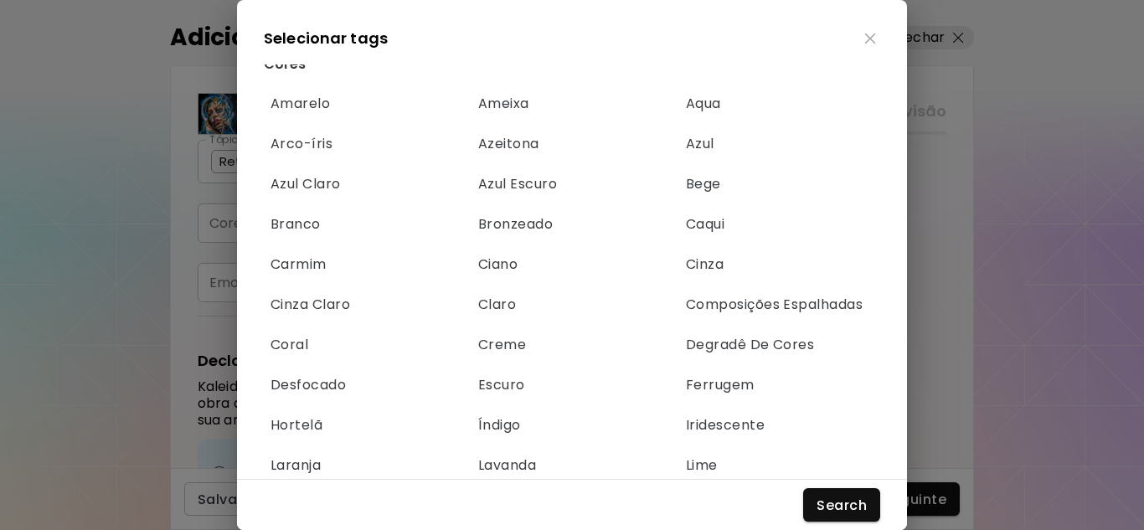
scroll to position [5927, 0]
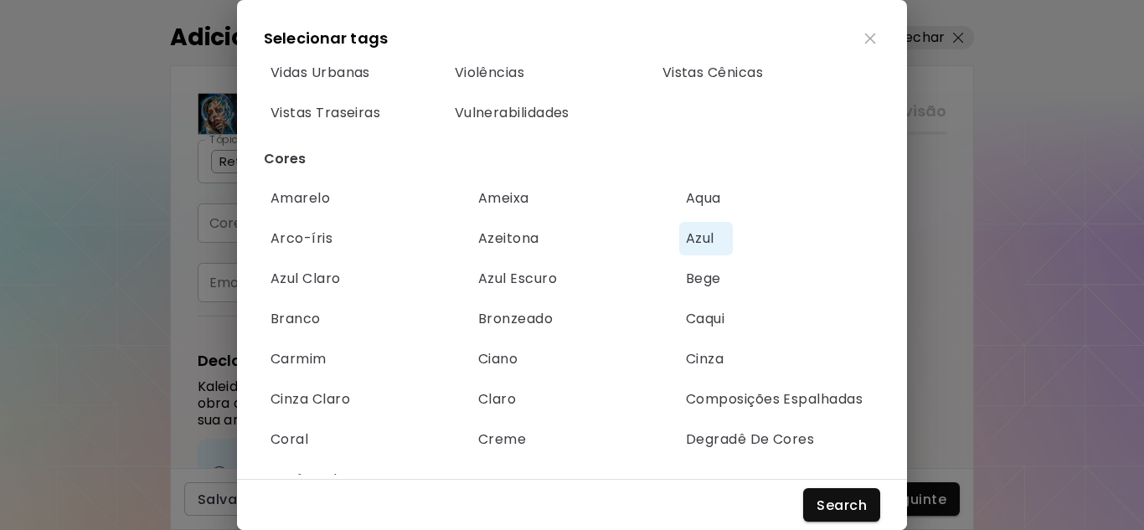
click at [686, 248] on span "Azul" at bounding box center [706, 238] width 40 height 18
click at [523, 288] on span "Azul Escuro" at bounding box center [517, 279] width 79 height 18
click at [307, 327] on span "Branco" at bounding box center [296, 319] width 50 height 18
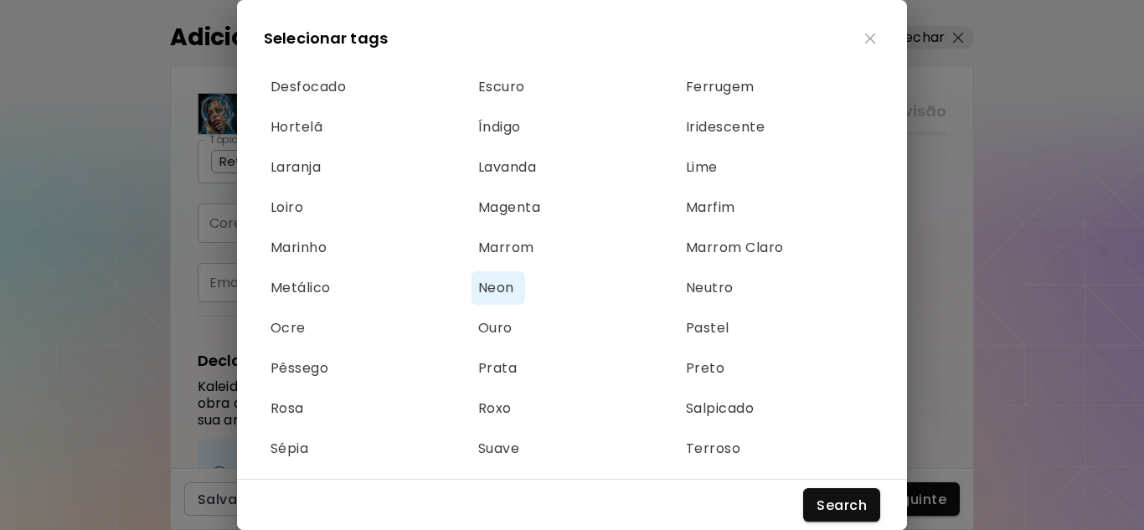
scroll to position [6345, 0]
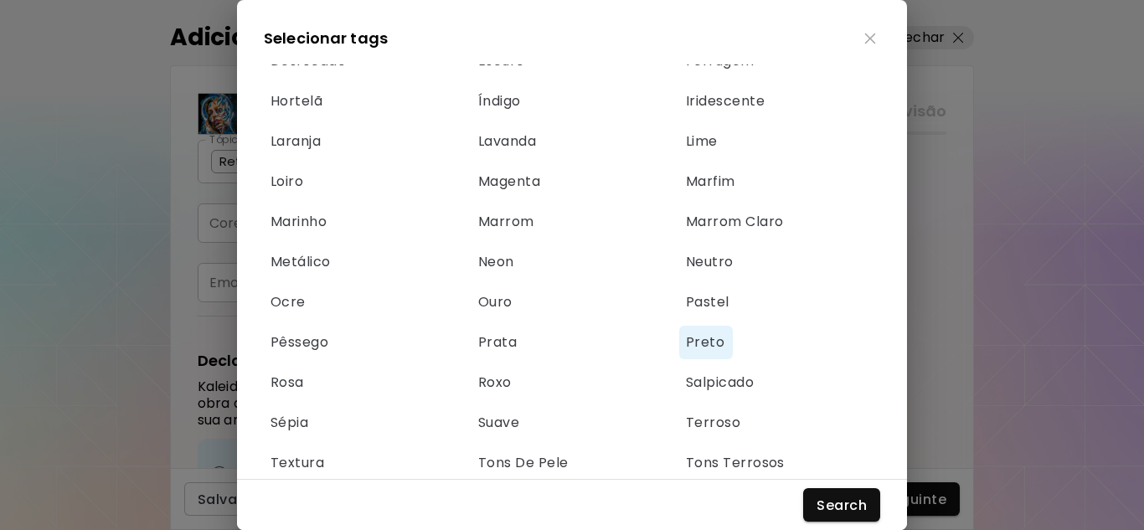
click at [686, 352] on span "Preto" at bounding box center [706, 342] width 40 height 18
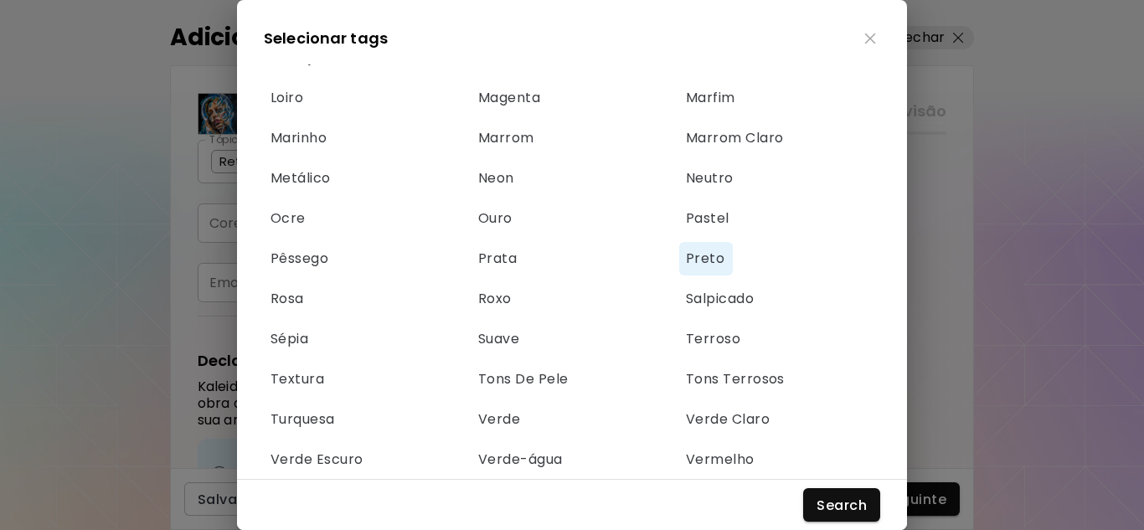
scroll to position [6513, 0]
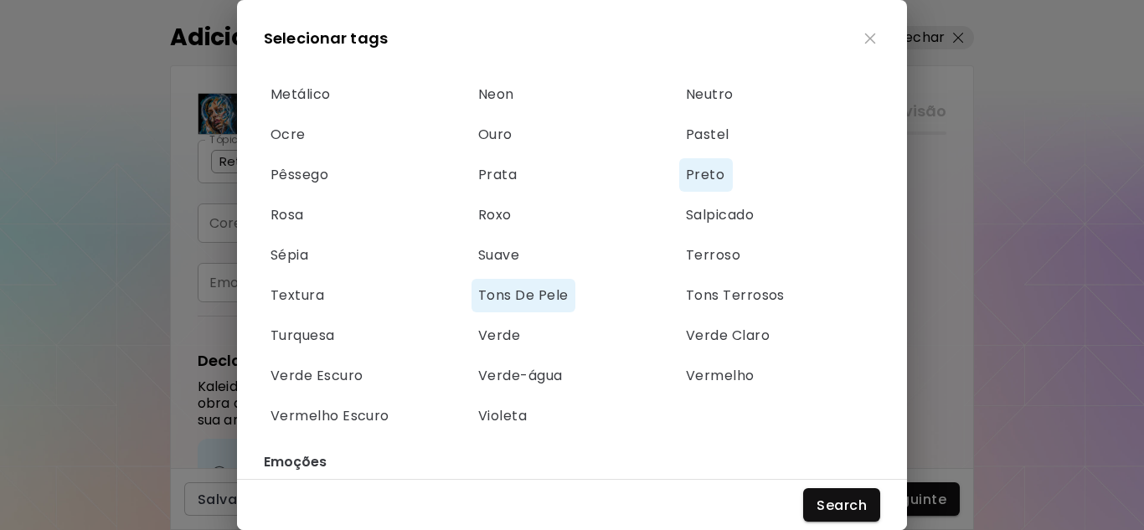
click at [504, 295] on span "Tons De Pele" at bounding box center [523, 295] width 90 height 18
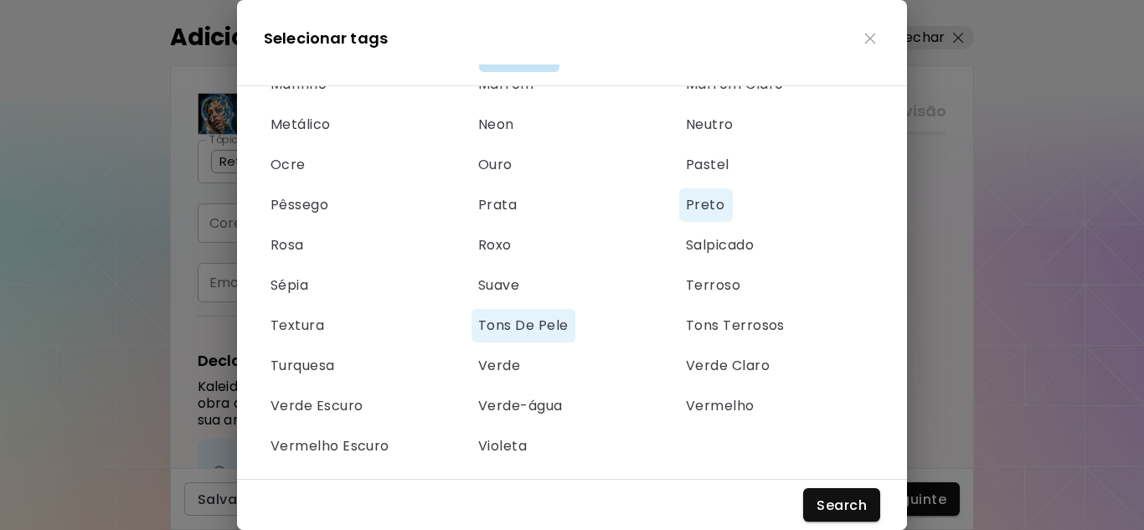
scroll to position [152, 0]
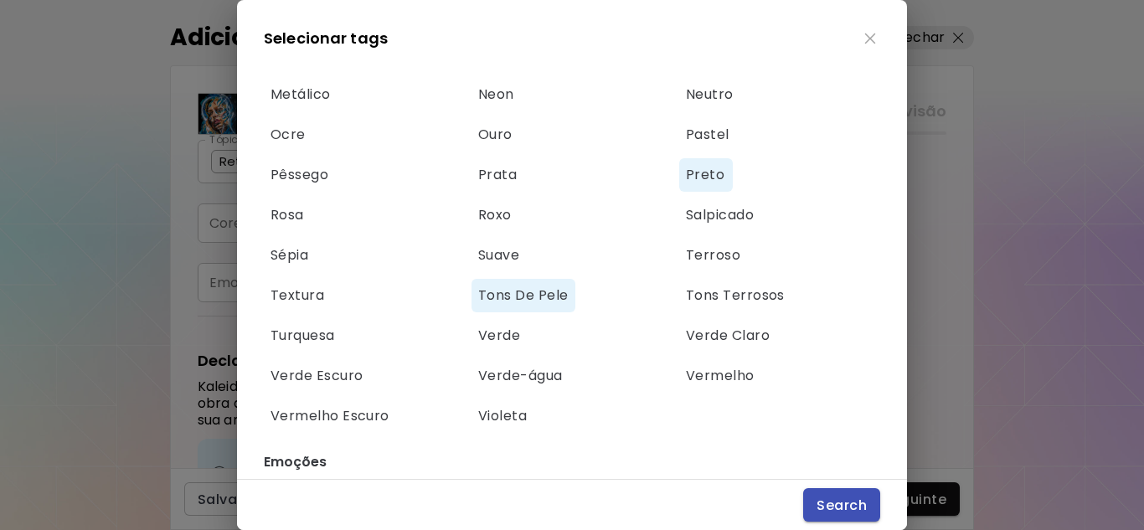
click at [843, 508] on span "Search" at bounding box center [842, 506] width 50 height 18
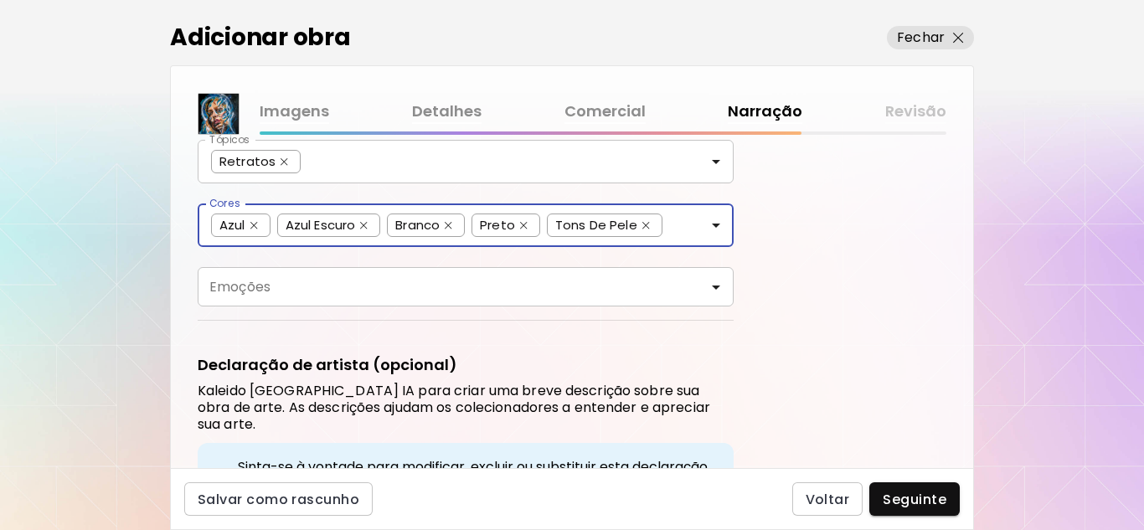
click at [577, 295] on input "Emoções" at bounding box center [465, 286] width 509 height 19
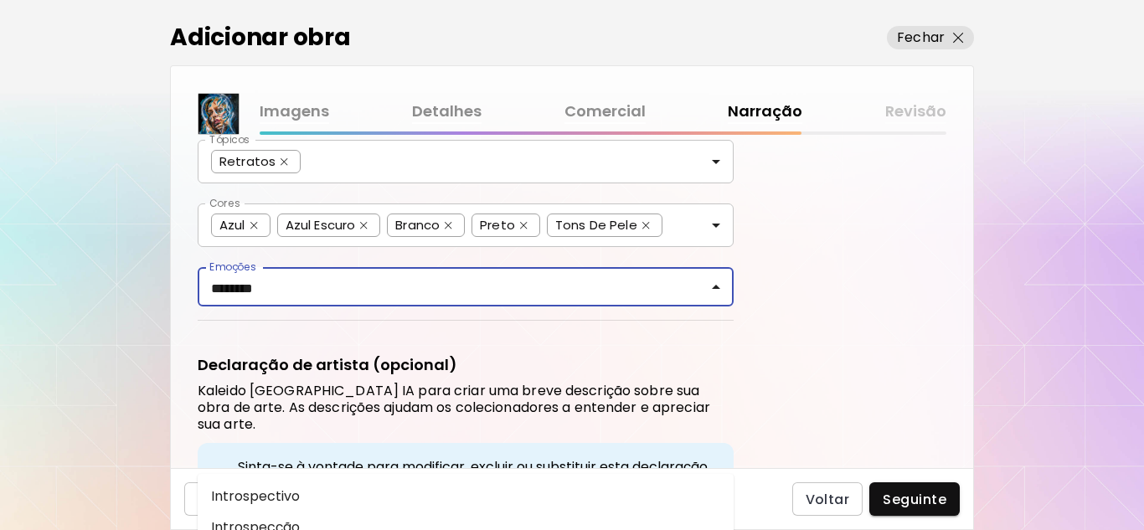
type input "*********"
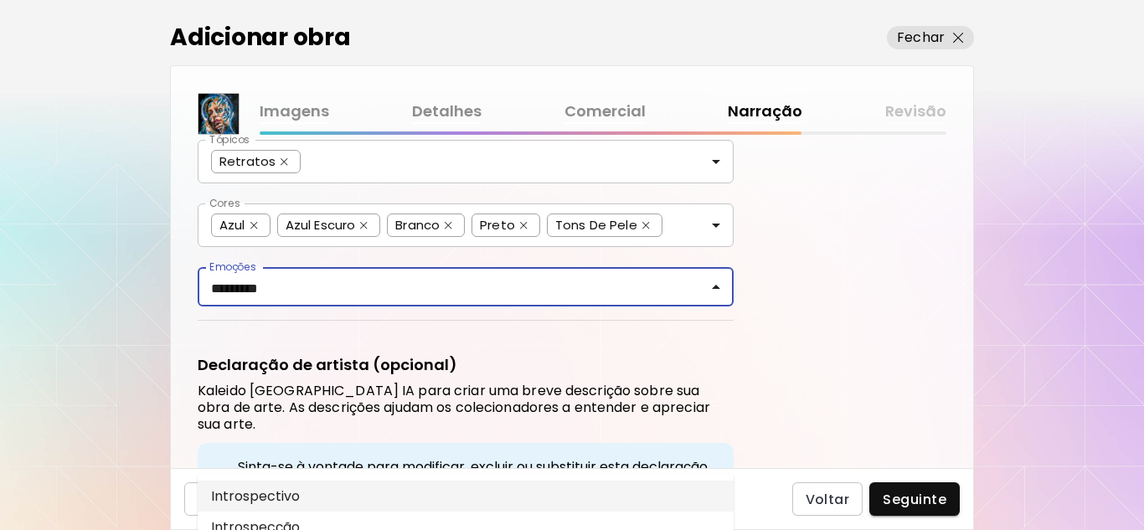
click at [245, 503] on li "Introspectivo" at bounding box center [466, 496] width 536 height 31
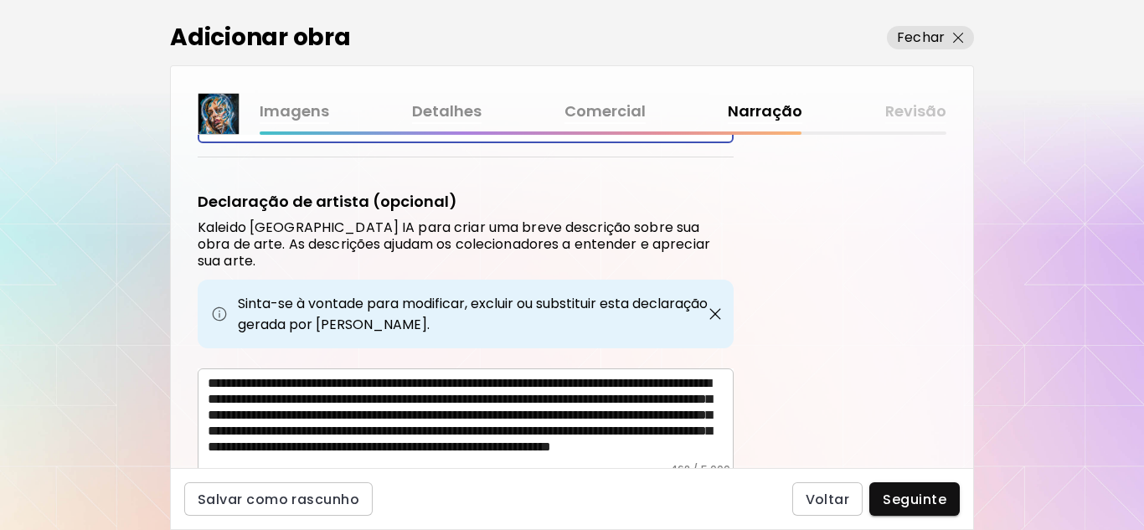
scroll to position [251, 0]
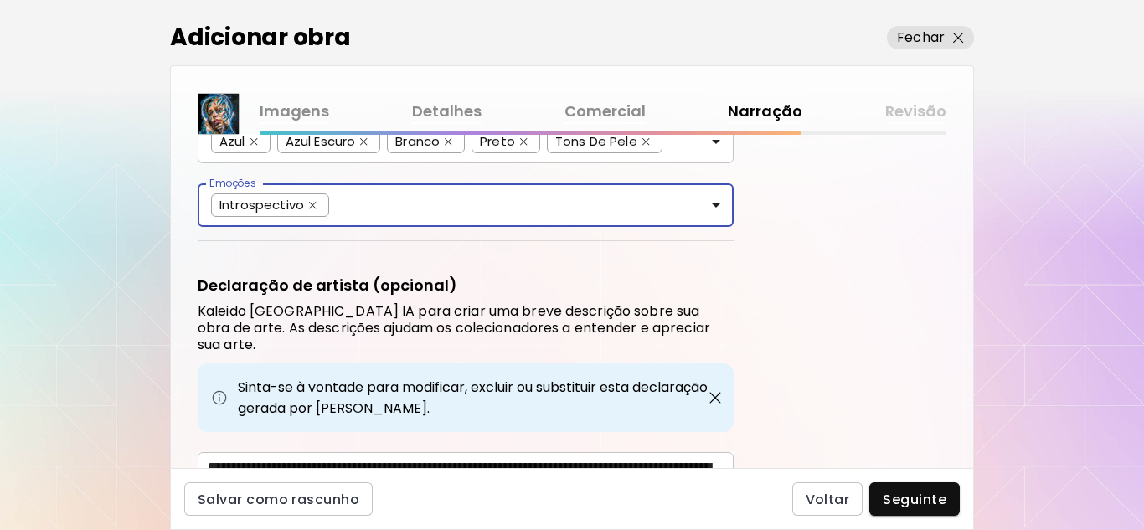
click at [357, 204] on input "Emoções" at bounding box center [528, 202] width 384 height 19
click at [235, 500] on li "Sereno" at bounding box center [466, 500] width 536 height 31
click at [445, 219] on div "Introspectivo Sereno Emoções" at bounding box center [466, 205] width 536 height 44
click at [445, 217] on div "Introspectivo Sereno Emoções" at bounding box center [466, 205] width 536 height 44
click at [445, 219] on div "Introspectivo Sereno Emoções" at bounding box center [466, 205] width 536 height 44
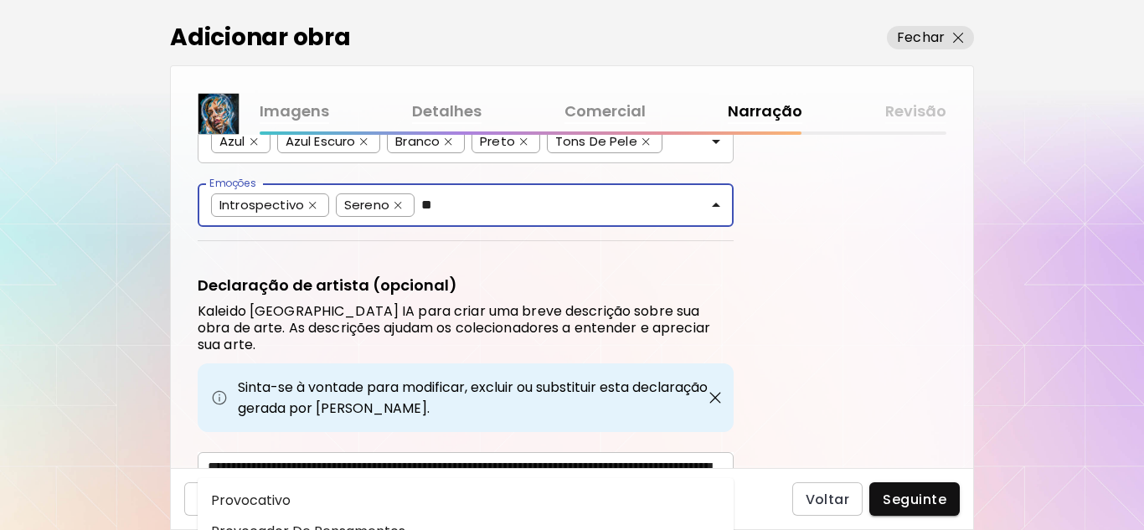
type input "*"
type input "***"
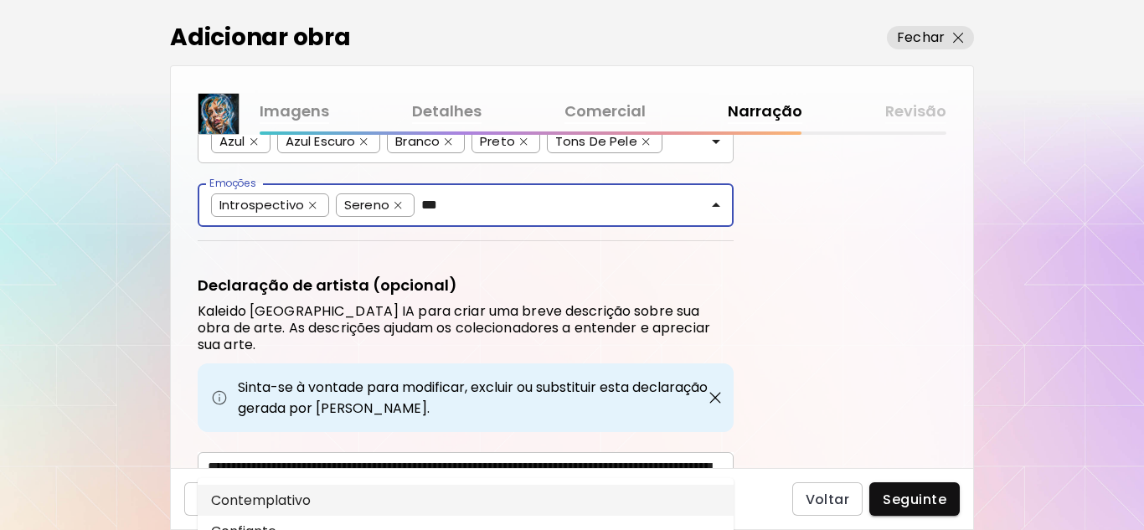
click at [268, 489] on li "Contemplativo" at bounding box center [466, 500] width 536 height 31
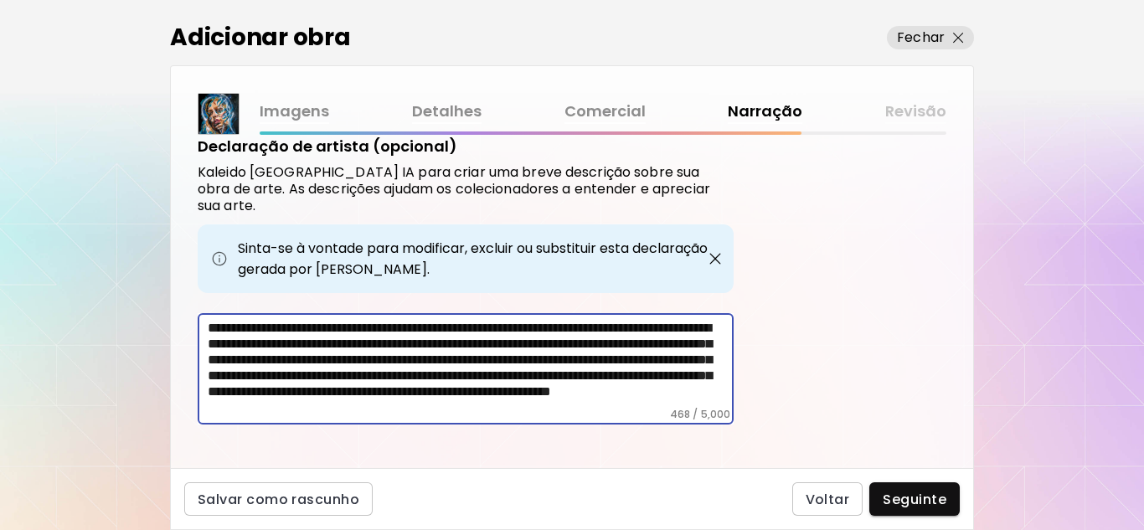
scroll to position [25, 0]
click at [913, 497] on span "Seguinte" at bounding box center [915, 500] width 64 height 18
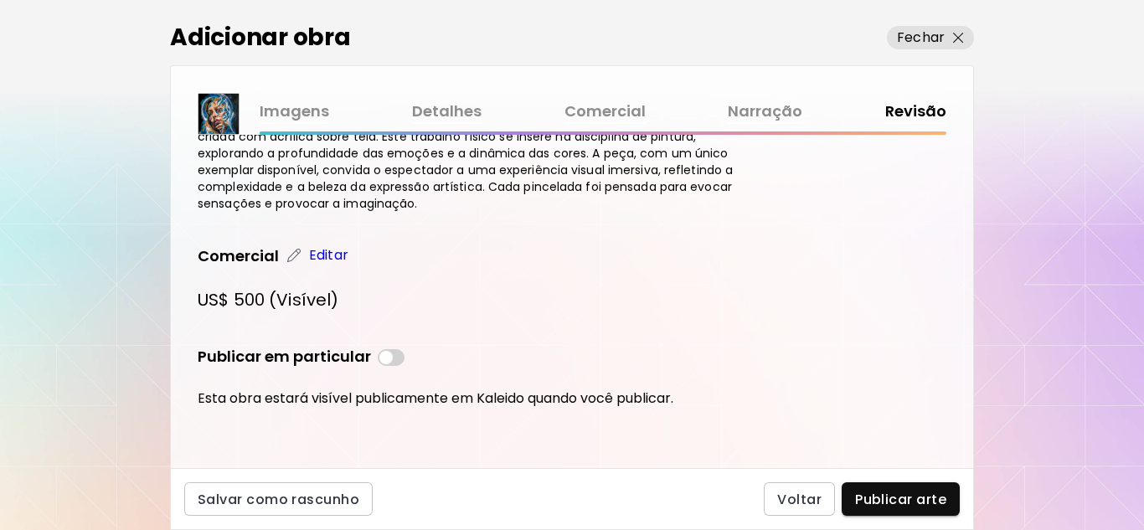
scroll to position [981, 0]
click at [902, 503] on span "Publicar arte" at bounding box center [900, 500] width 91 height 18
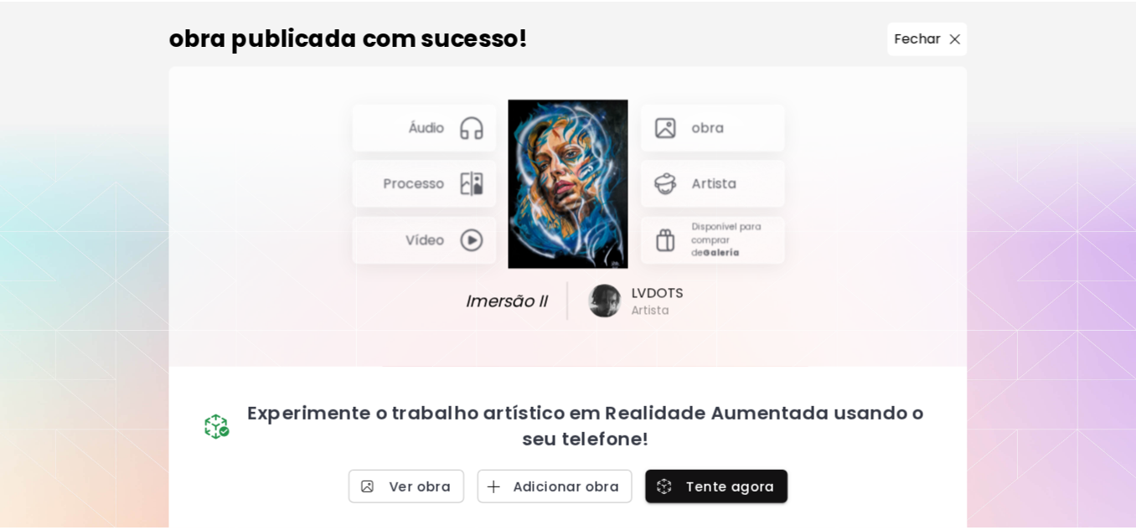
scroll to position [8, 0]
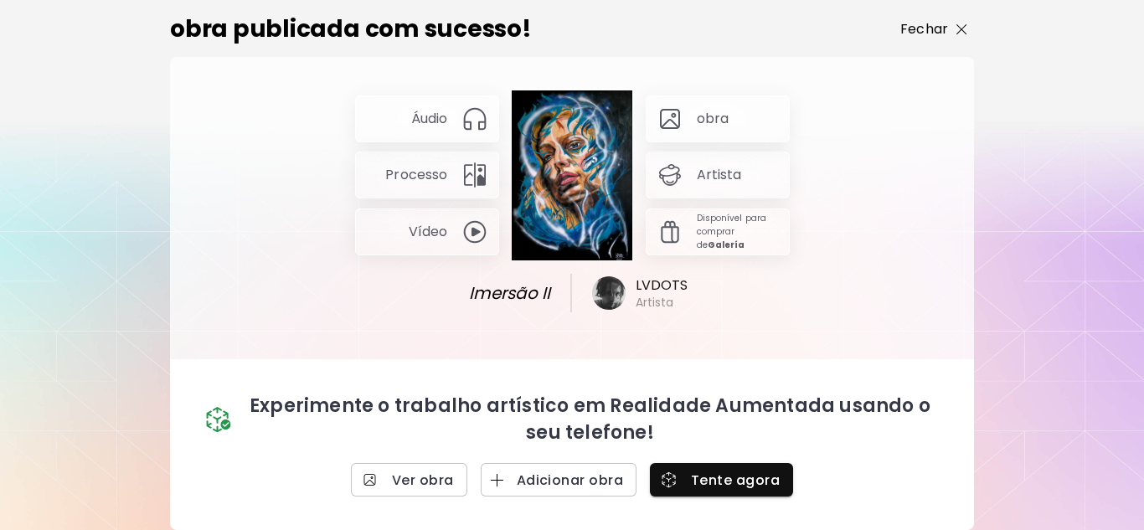
click at [932, 23] on p "Fechar" at bounding box center [924, 29] width 48 height 20
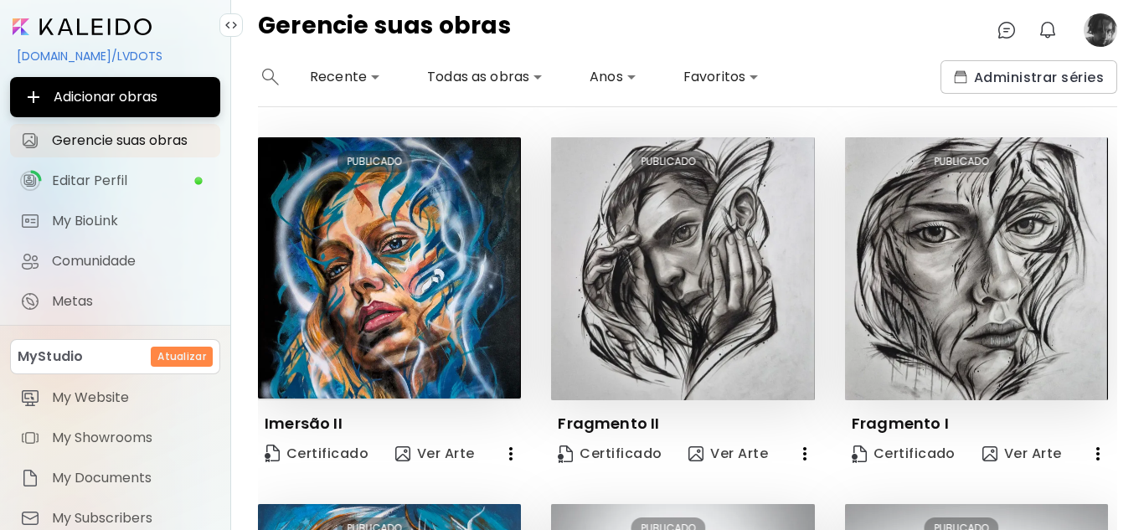
click at [1100, 38] on image at bounding box center [1101, 30] width 34 height 34
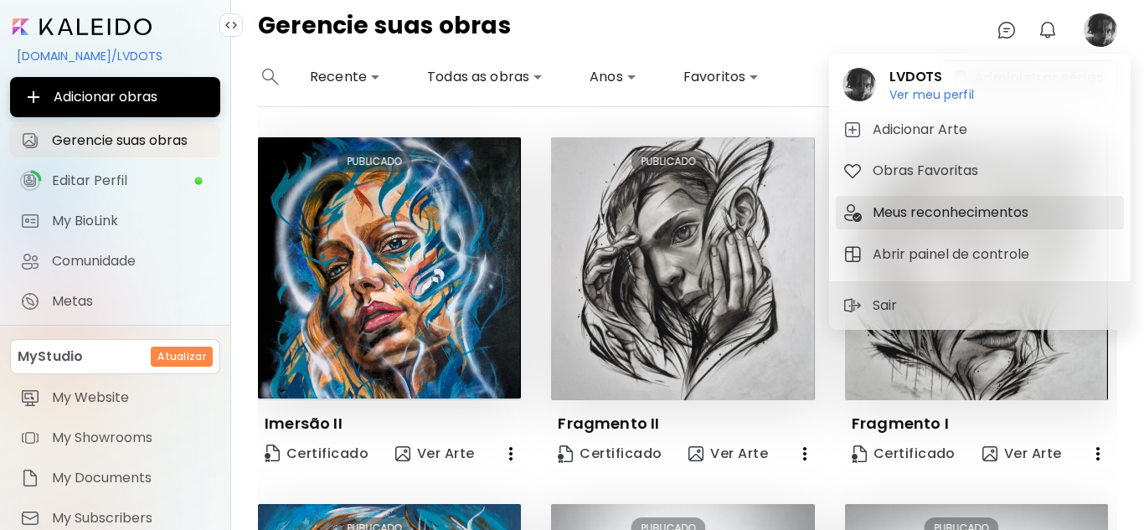
click at [927, 215] on h5 "Meus reconhecimentos" at bounding box center [953, 213] width 161 height 20
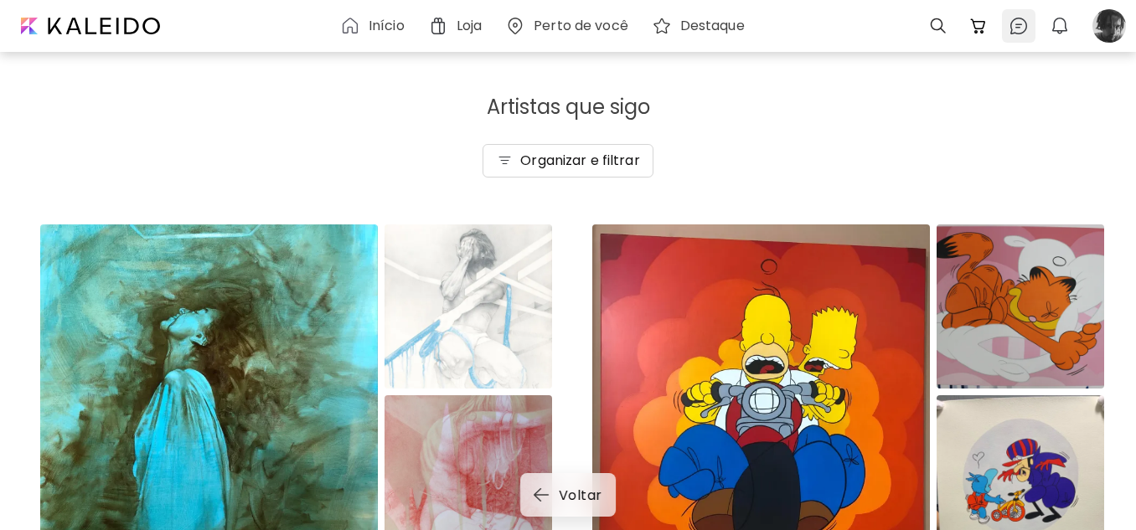
click at [1023, 28] on img at bounding box center [1018, 26] width 20 height 20
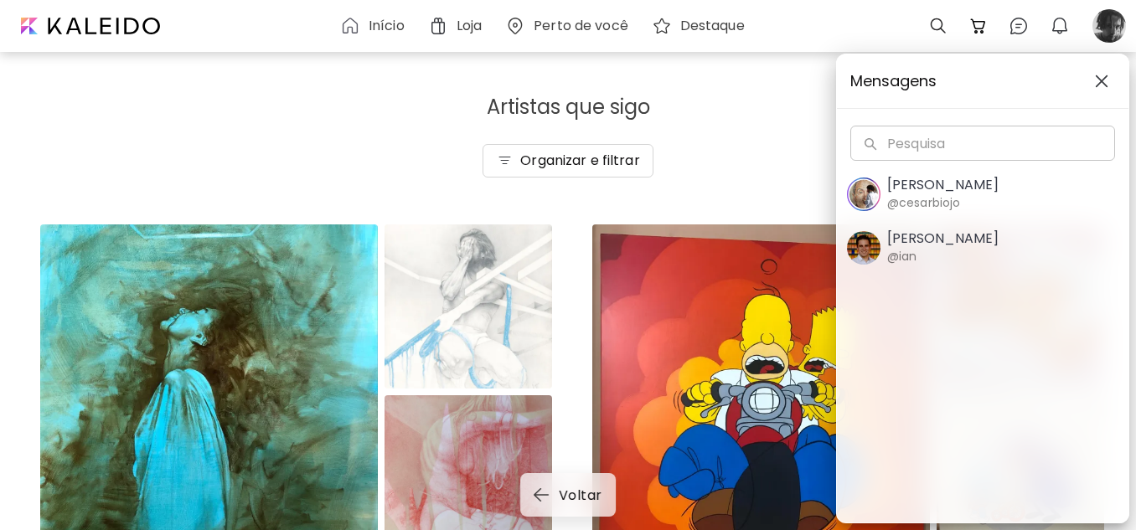
click at [1106, 30] on div "Mensagens Pesquisa Pesquisa Cesar Biojo @cesarbiojo Ian Panchevre @ian" at bounding box center [568, 265] width 1136 height 530
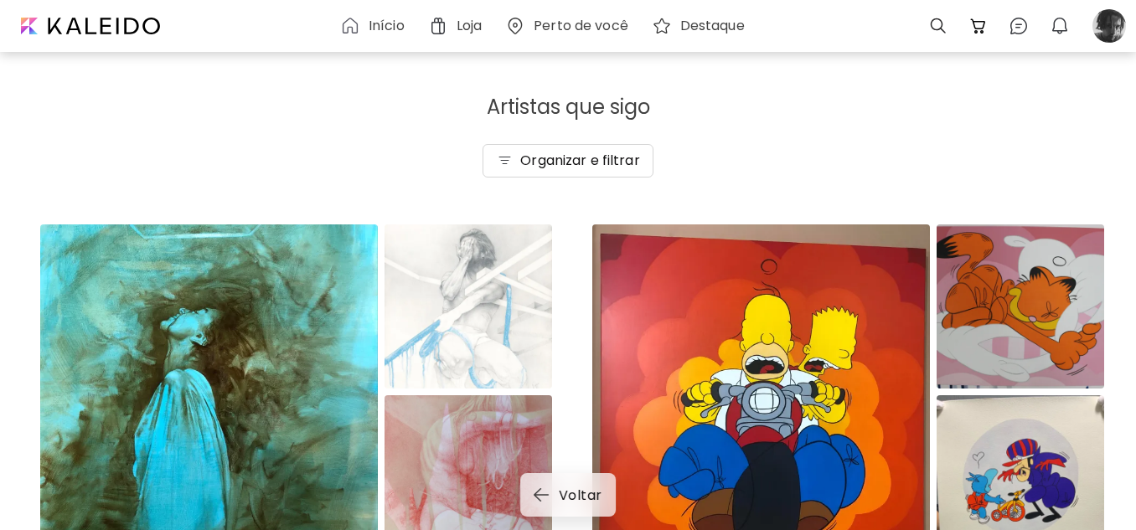
click at [1106, 30] on div at bounding box center [1109, 26] width 37 height 37
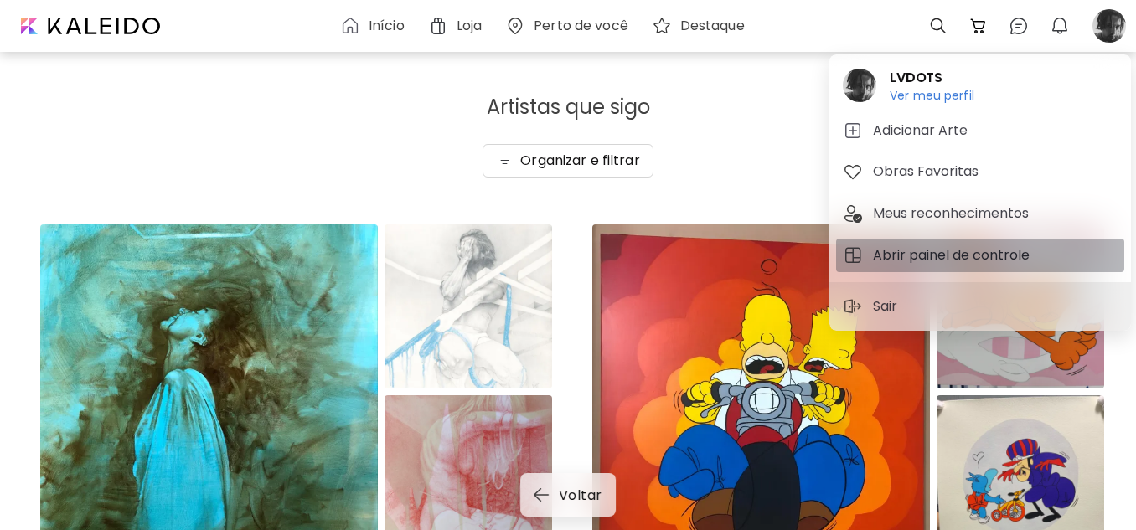
click at [935, 255] on h5 "Abrir painel de controle" at bounding box center [954, 255] width 162 height 20
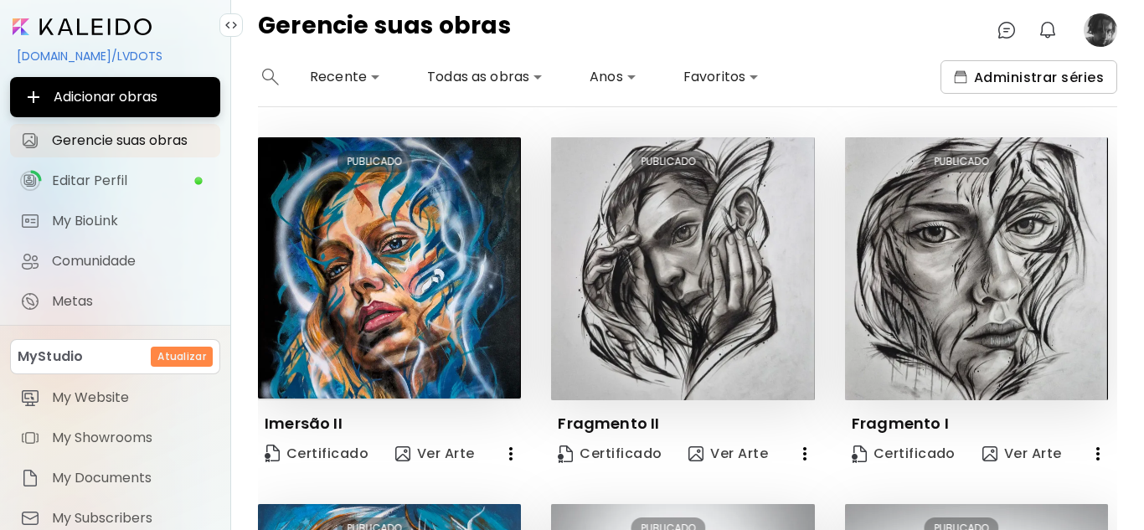
click at [1047, 83] on span "Administrar séries" at bounding box center [1029, 78] width 150 height 18
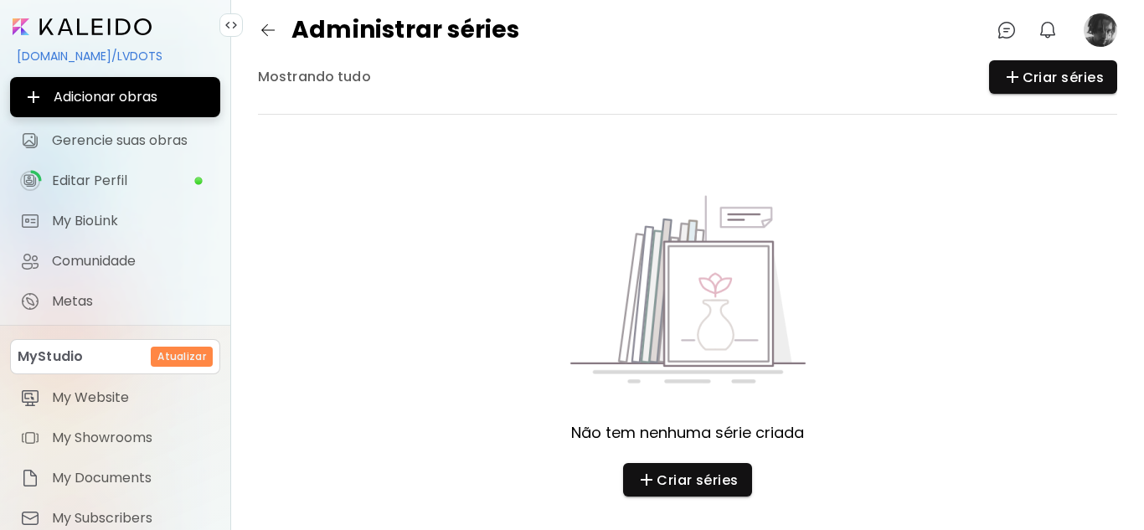
click at [1099, 28] on image at bounding box center [1101, 30] width 34 height 34
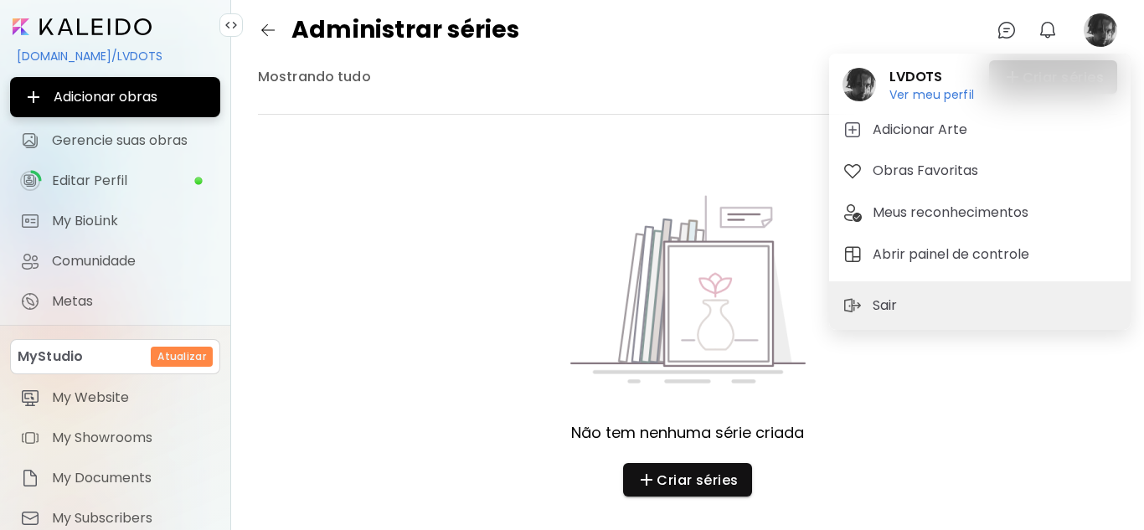
click at [267, 29] on div at bounding box center [572, 265] width 1144 height 530
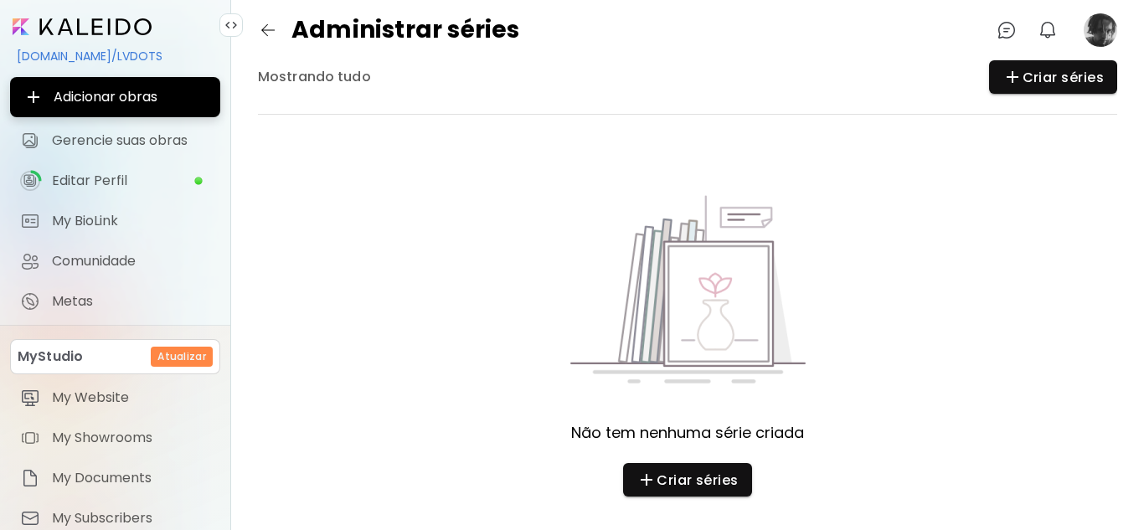
click at [267, 29] on div "LVDOTS Ver meu perfil Ver meu perfil Adicionar Arte Obras Favoritas Meus reconh…" at bounding box center [572, 268] width 1144 height 523
click at [271, 35] on img "button" at bounding box center [268, 30] width 20 height 20
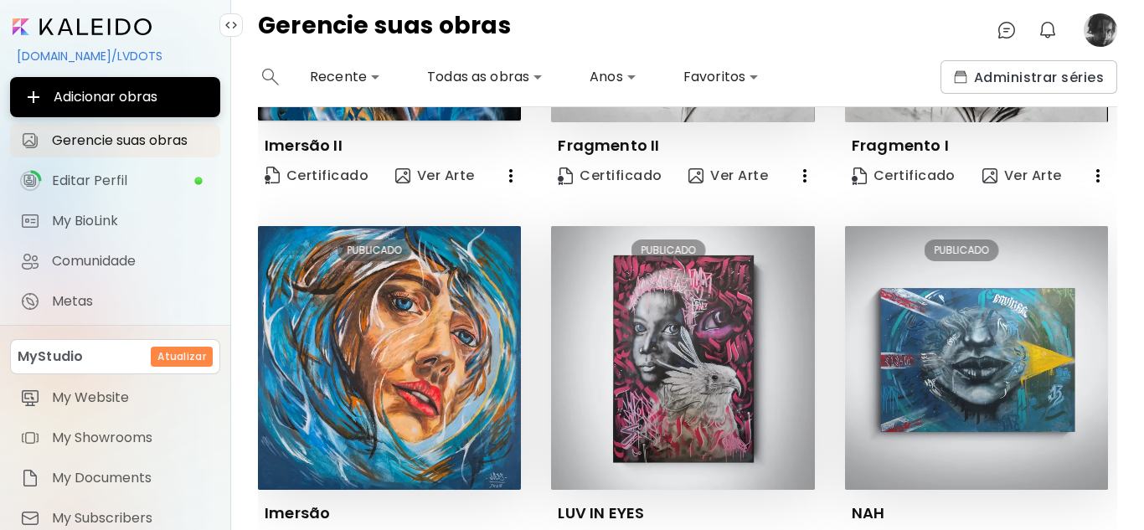
scroll to position [335, 0]
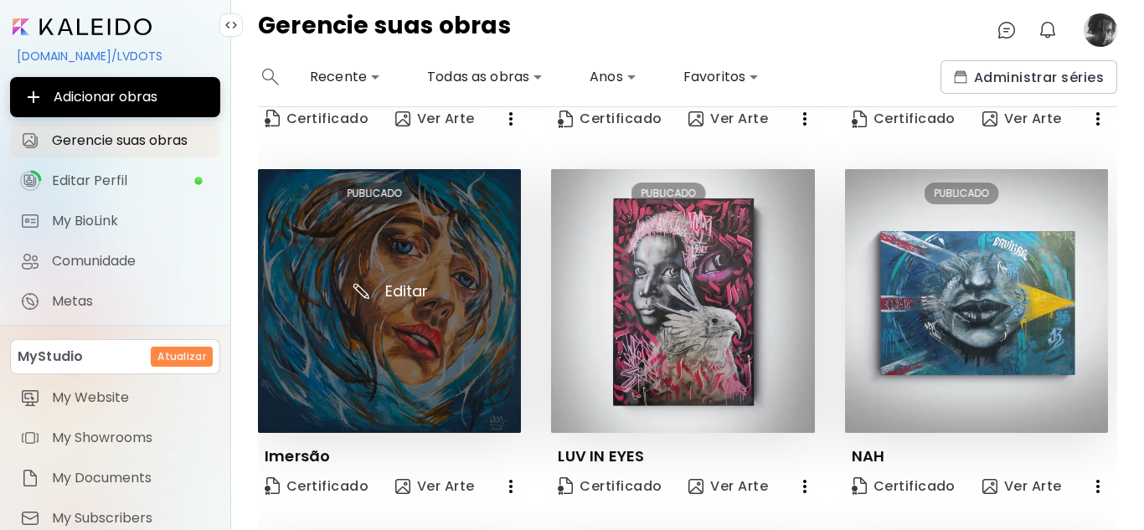
click at [409, 256] on img at bounding box center [389, 300] width 263 height 263
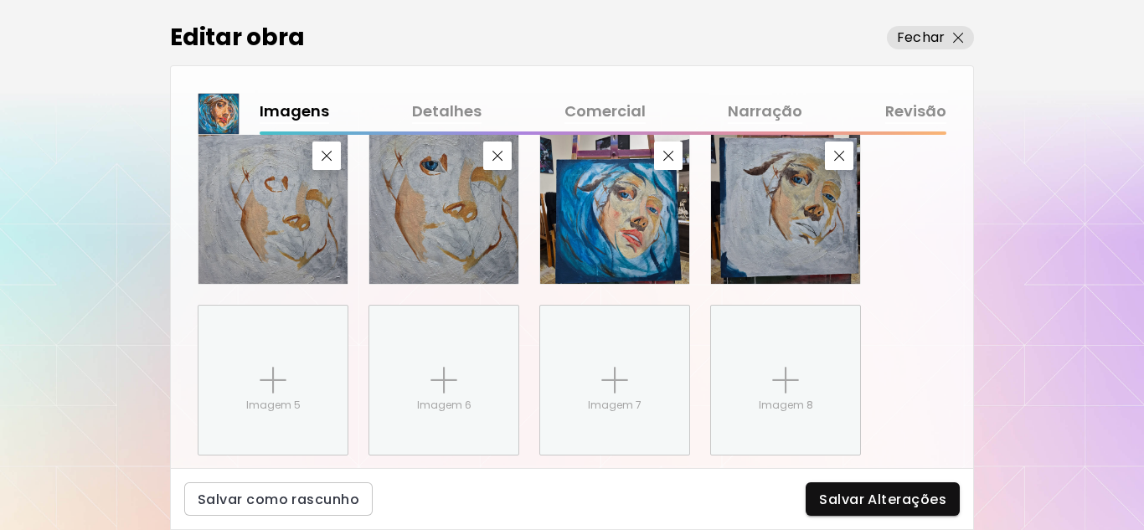
scroll to position [1053, 0]
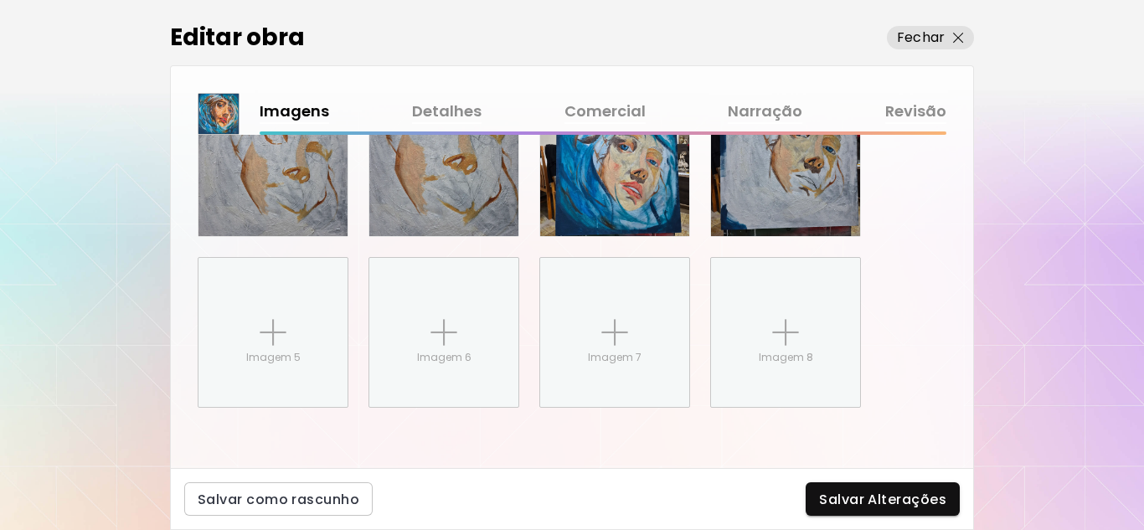
click at [480, 116] on link "Detalhes" at bounding box center [447, 112] width 70 height 24
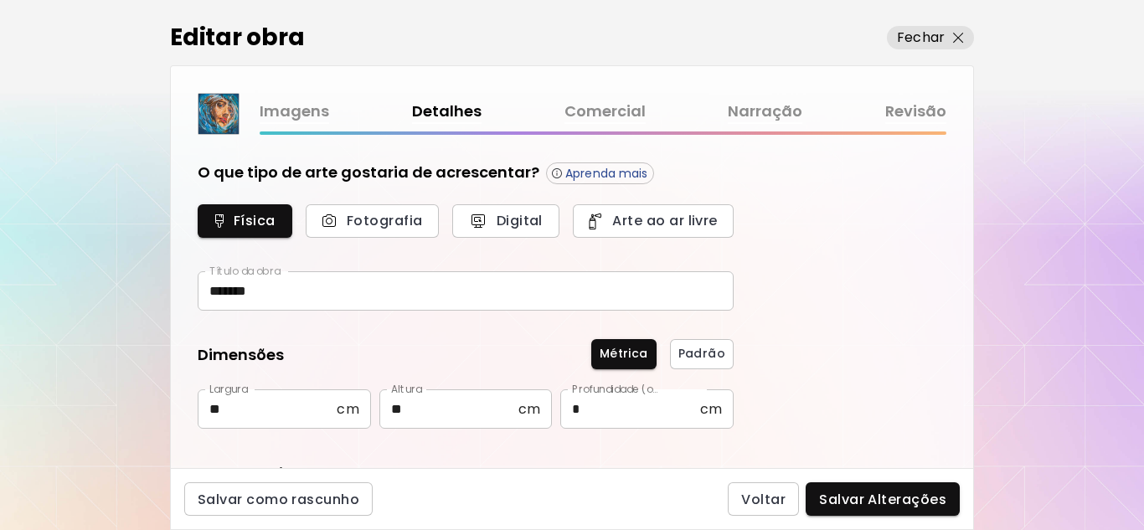
type input "********"
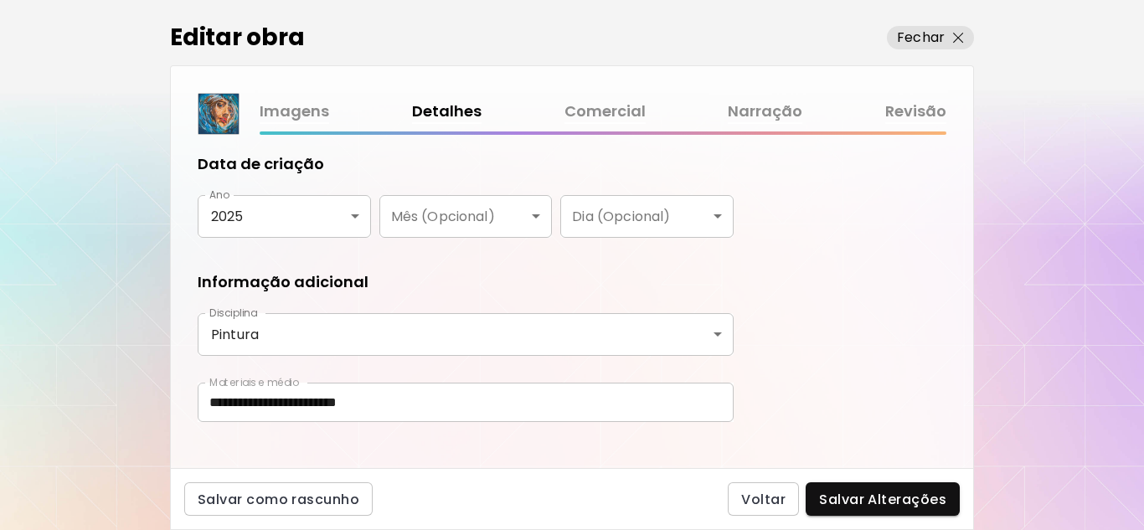
scroll to position [331, 0]
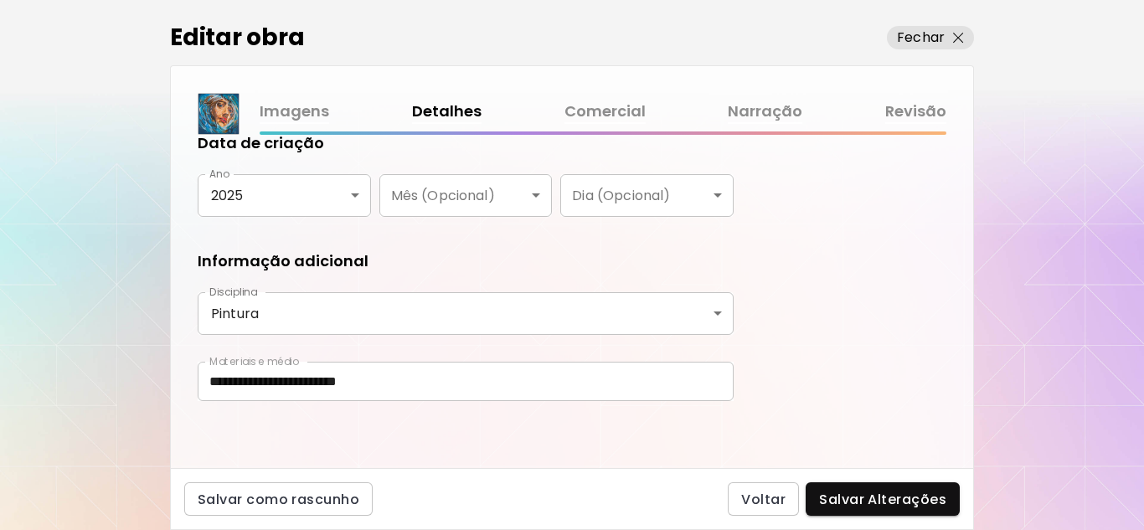
click at [572, 110] on link "Comercial" at bounding box center [605, 112] width 81 height 24
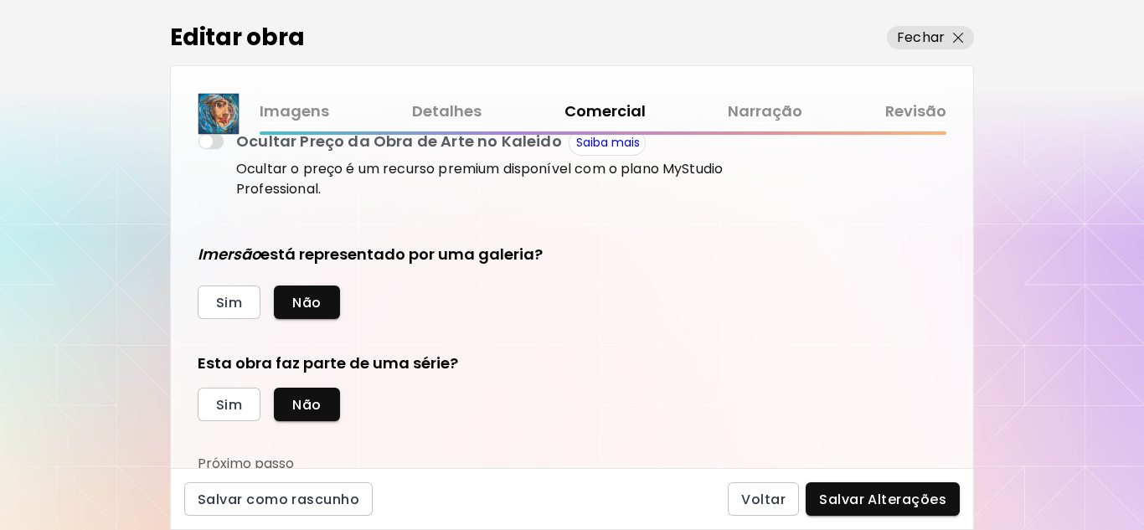
scroll to position [358, 0]
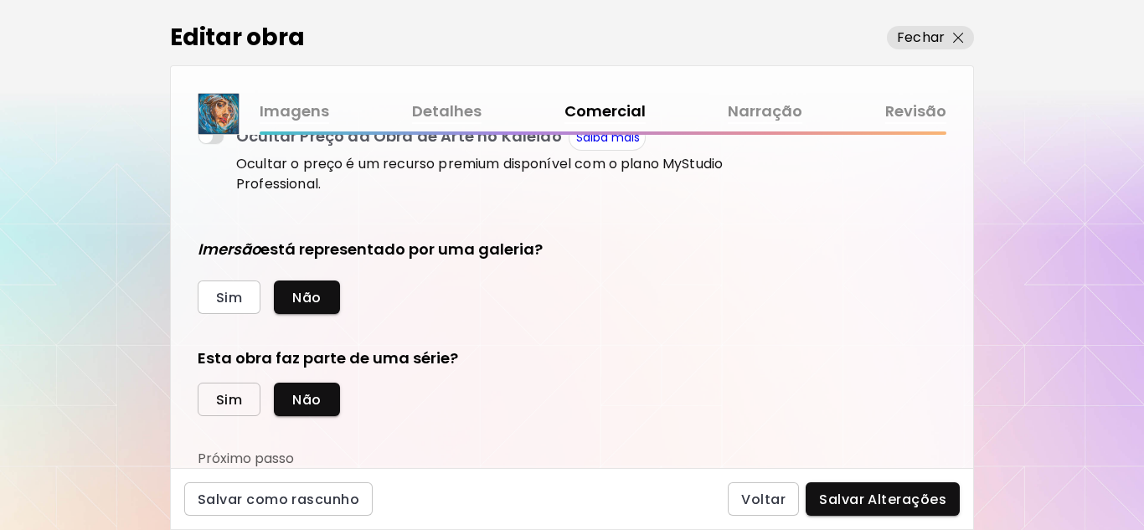
click at [228, 406] on span "Sim" at bounding box center [229, 400] width 26 height 18
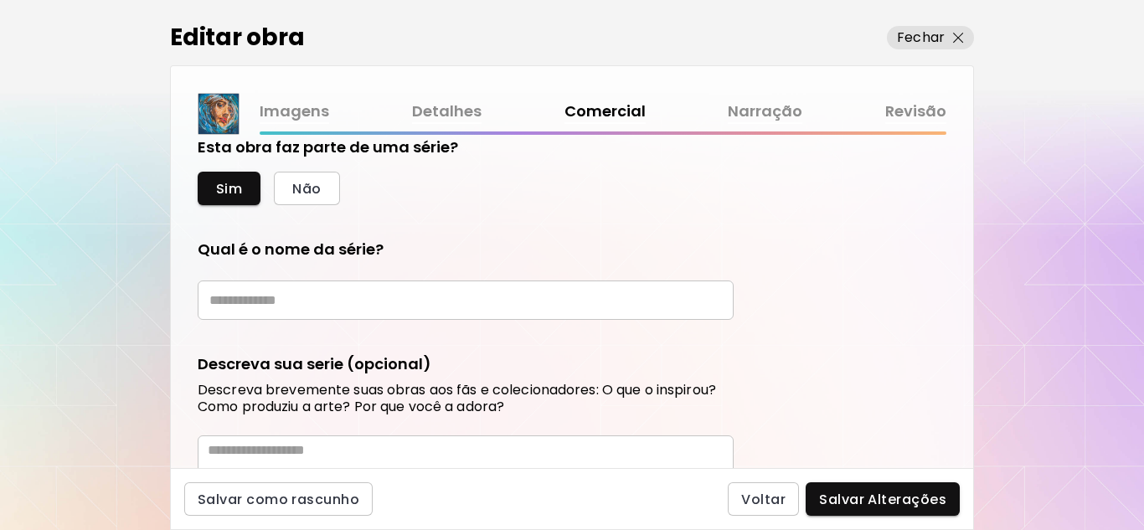
scroll to position [610, 0]
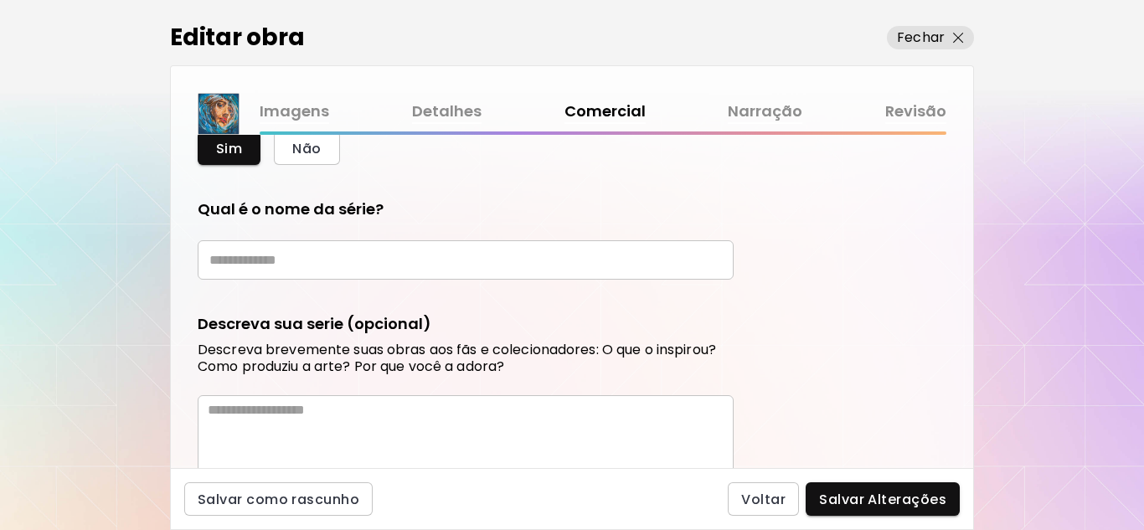
click at [455, 264] on input "text" at bounding box center [466, 259] width 536 height 39
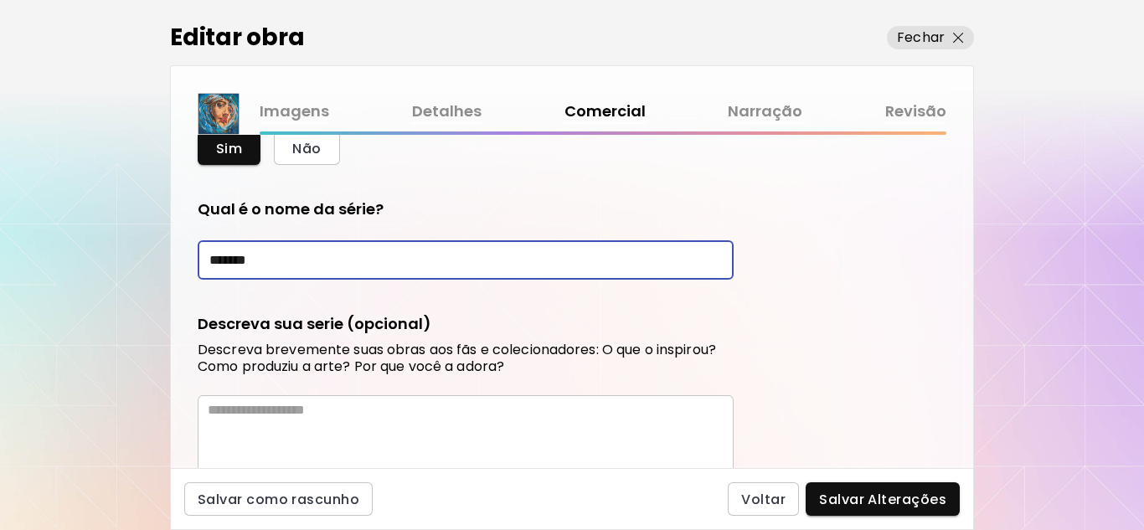
type input "*******"
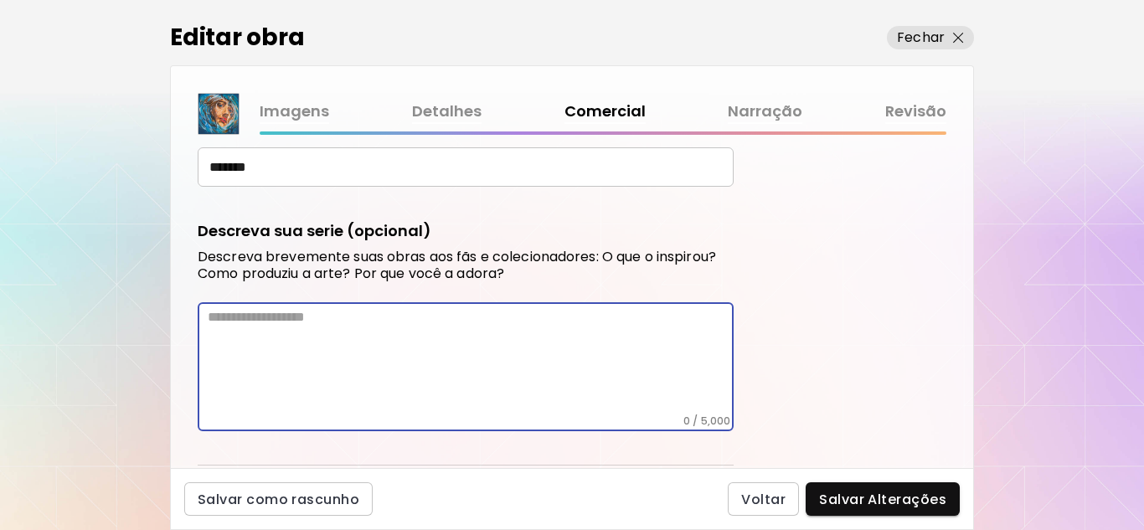
scroll to position [747, 0]
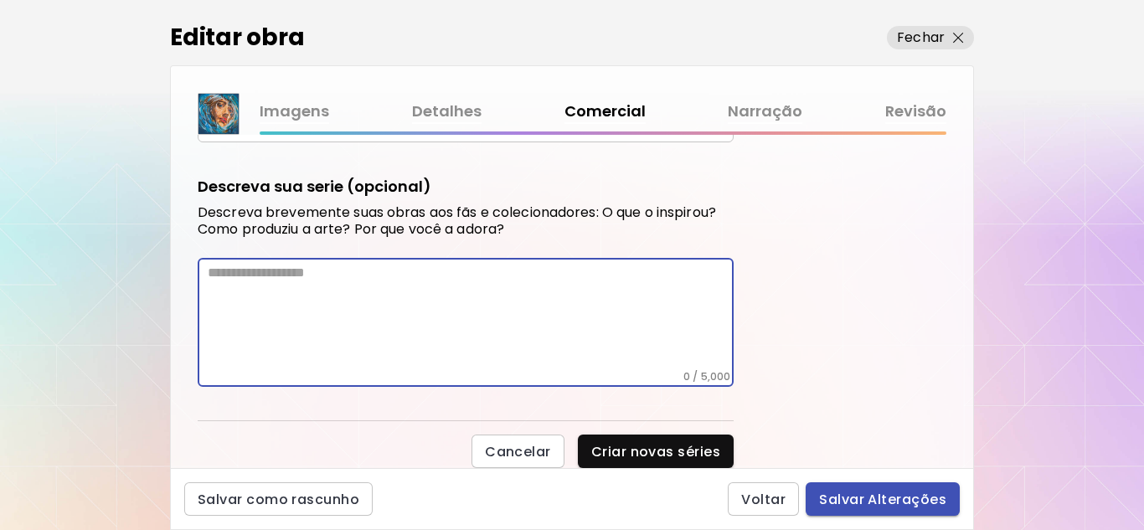
click at [888, 497] on span "Salvar Alterações" at bounding box center [882, 500] width 127 height 18
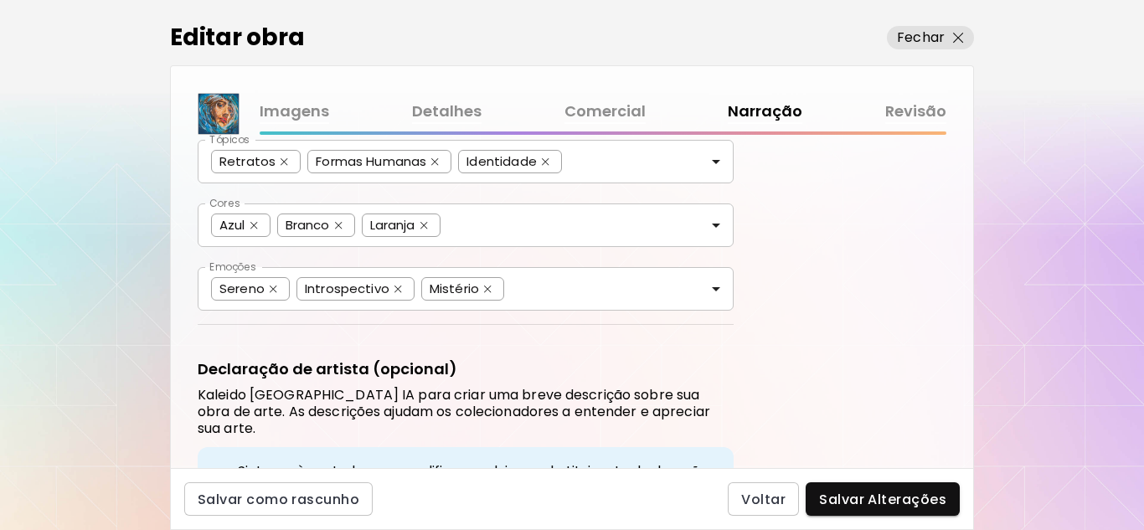
scroll to position [352, 0]
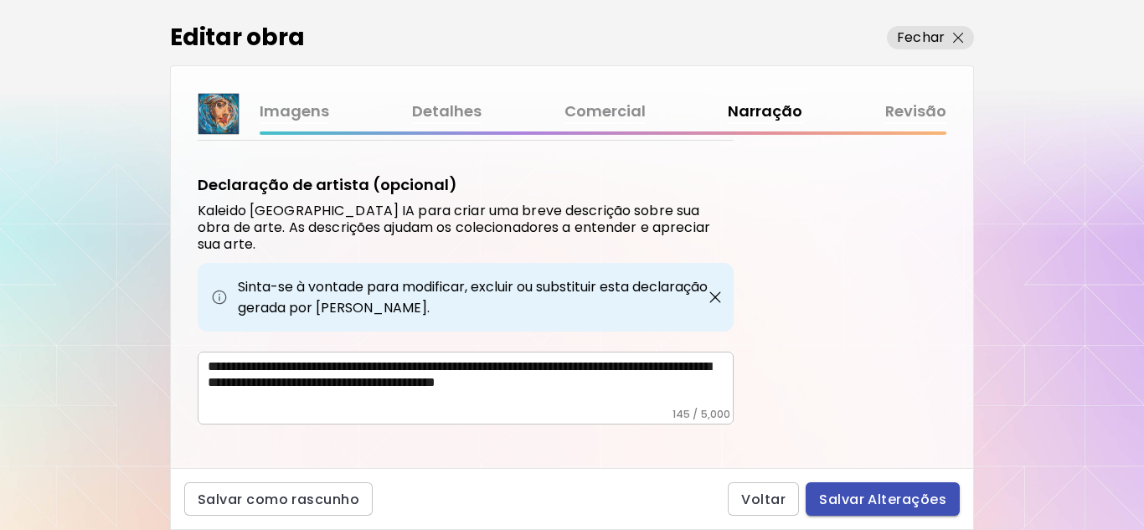
click at [905, 503] on span "Salvar Alterações" at bounding box center [882, 500] width 127 height 18
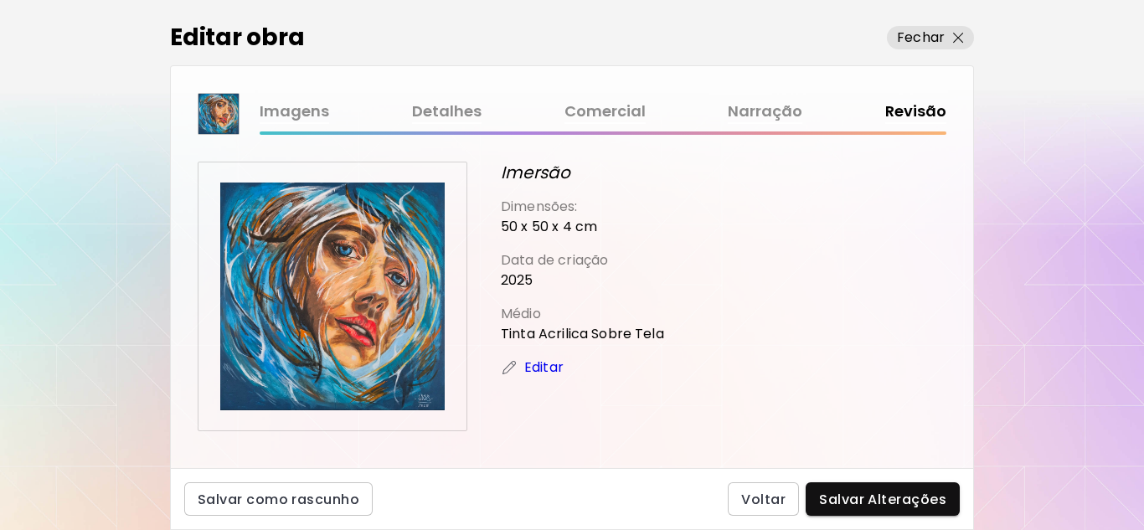
click at [620, 114] on link "Comercial" at bounding box center [605, 112] width 81 height 24
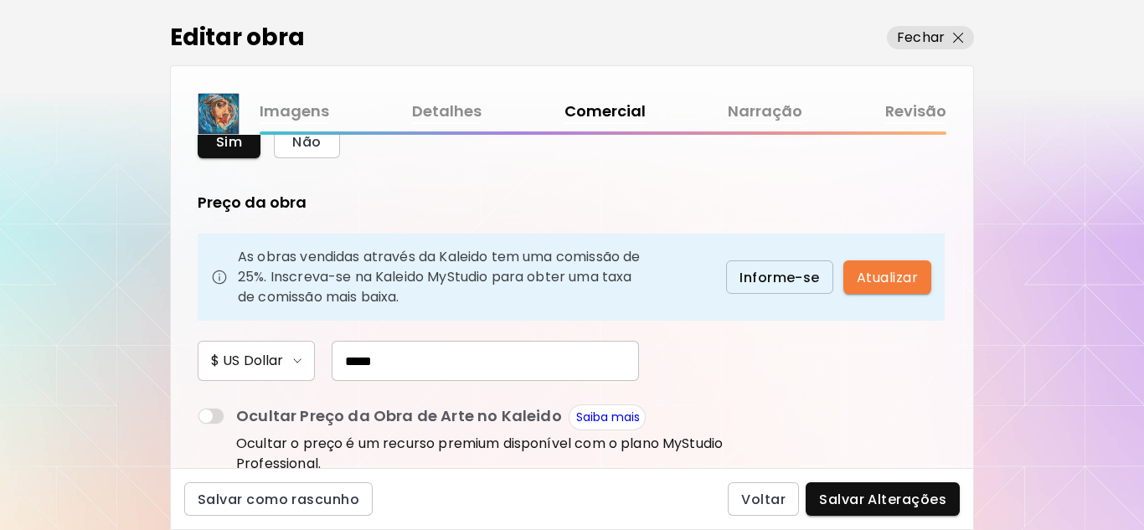
scroll to position [84, 0]
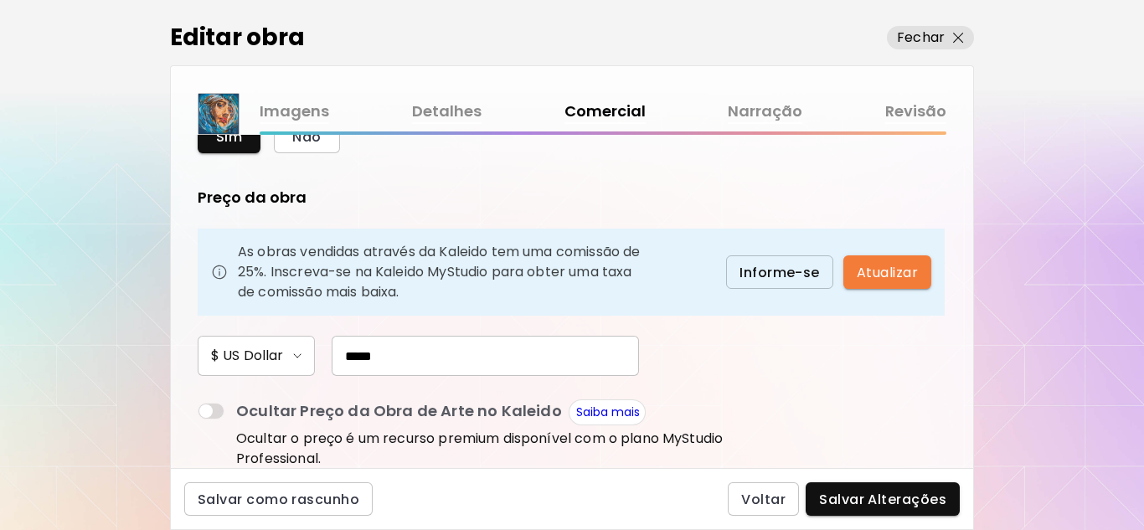
drag, startPoint x: 426, startPoint y: 353, endPoint x: 341, endPoint y: 356, distance: 85.5
click at [341, 356] on input "*****" at bounding box center [485, 356] width 307 height 40
type input "***"
click at [876, 502] on span "Salvar Alterações" at bounding box center [882, 500] width 127 height 18
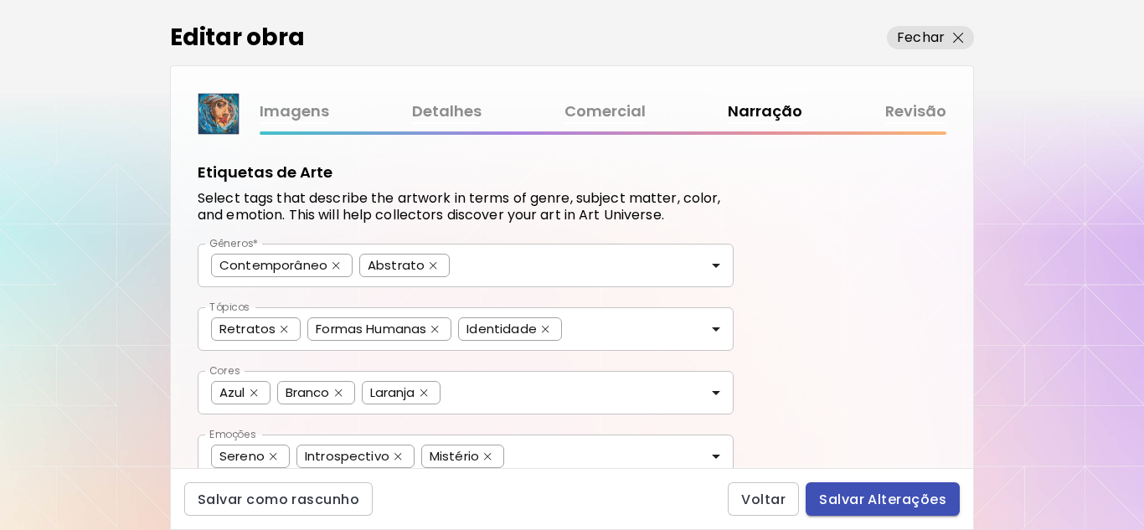
click at [883, 492] on span "Salvar Alterações" at bounding box center [882, 500] width 127 height 18
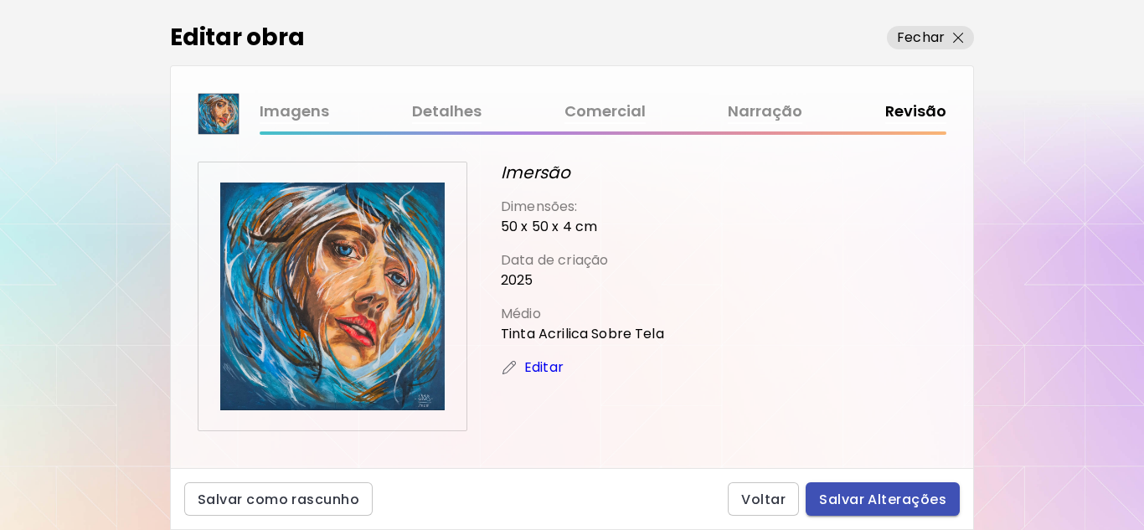
click at [883, 492] on span "Salvar Alterações" at bounding box center [882, 500] width 127 height 18
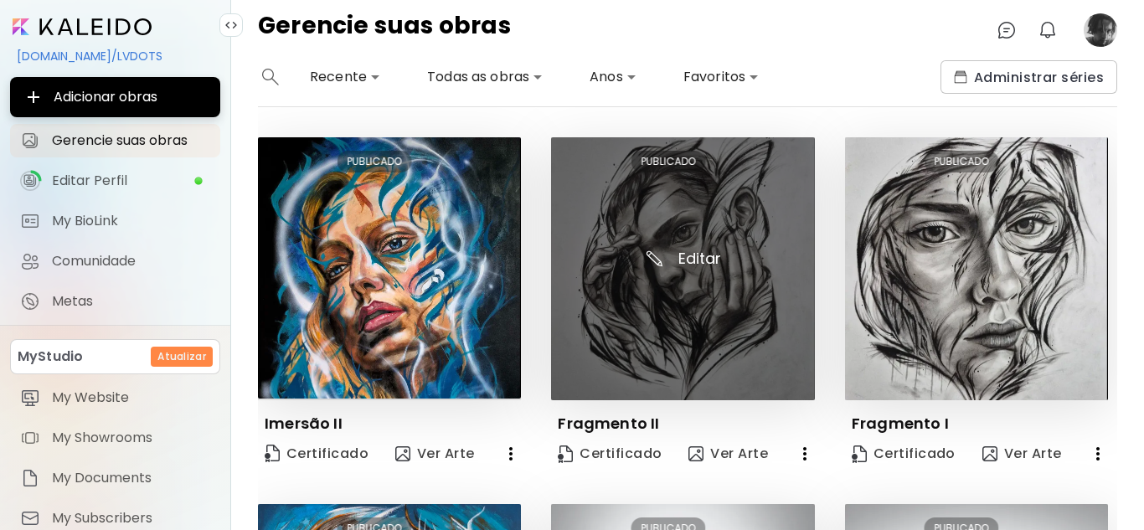
click at [632, 289] on img at bounding box center [682, 268] width 263 height 263
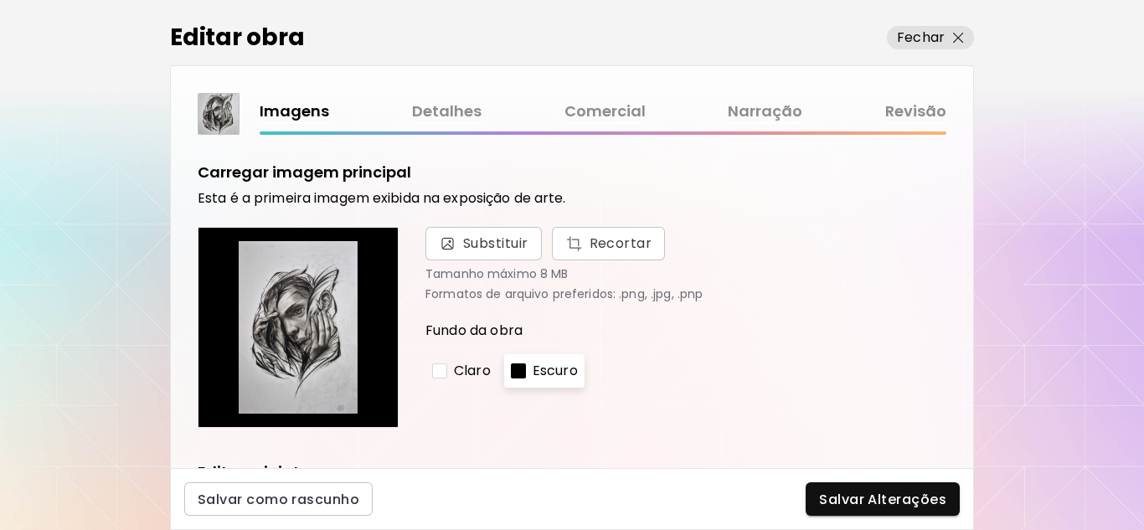
click at [633, 115] on link "Comercial" at bounding box center [605, 112] width 81 height 24
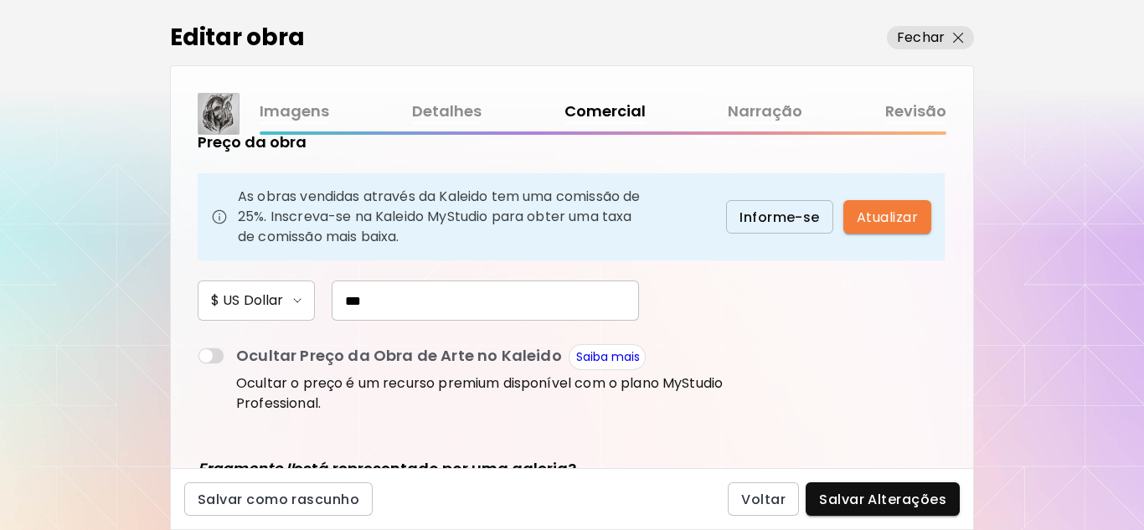
scroll to position [251, 0]
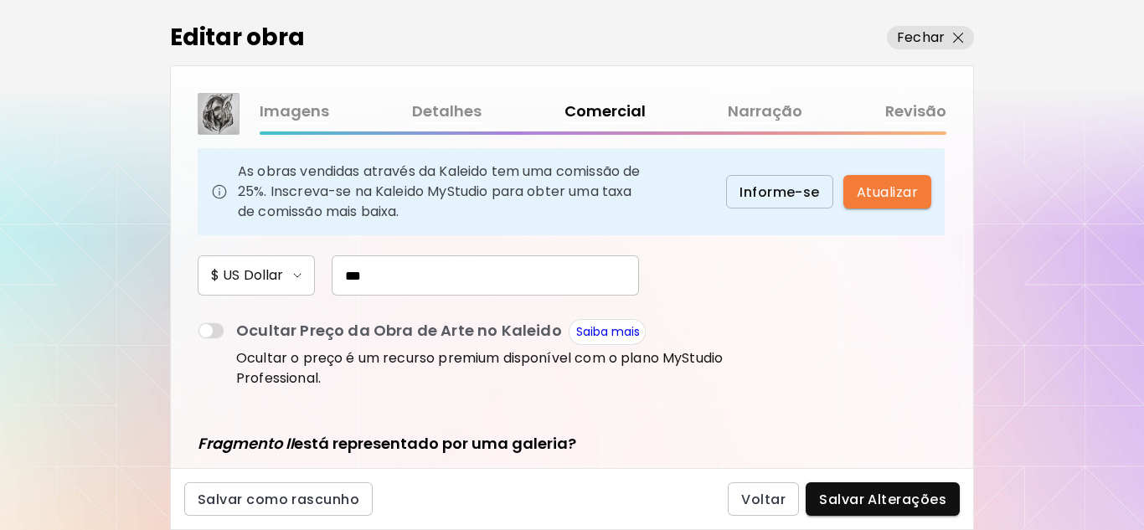
click at [383, 279] on input "***" at bounding box center [485, 275] width 307 height 40
click at [957, 38] on img "button" at bounding box center [958, 38] width 11 height 11
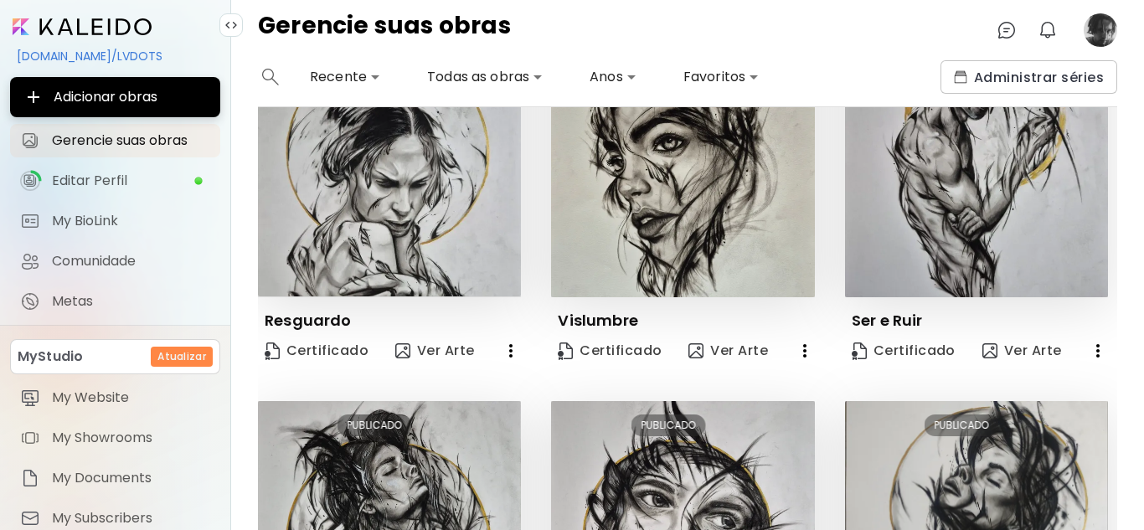
scroll to position [1117, 0]
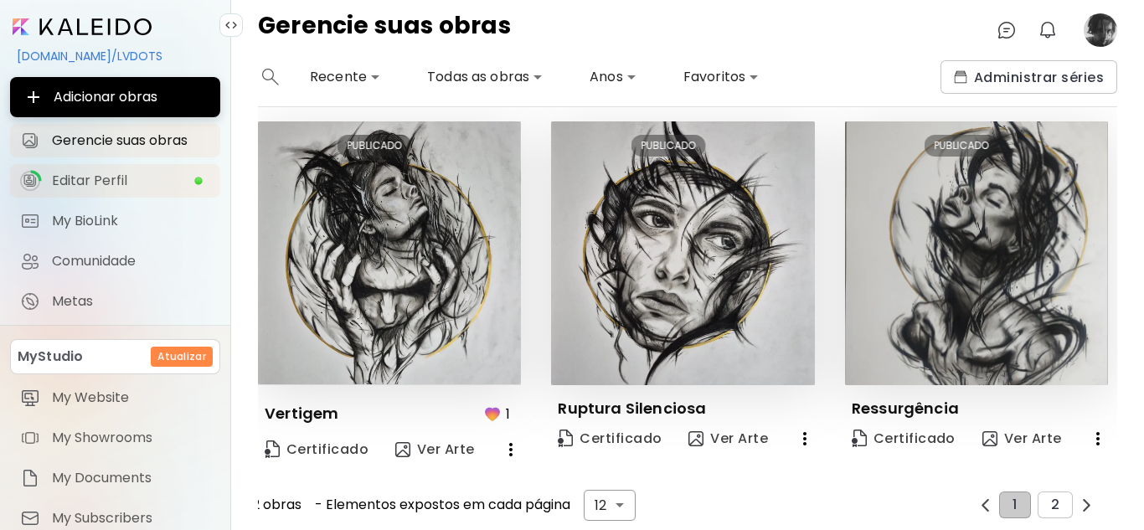
click at [131, 186] on span "Editar Perfil" at bounding box center [123, 181] width 142 height 17
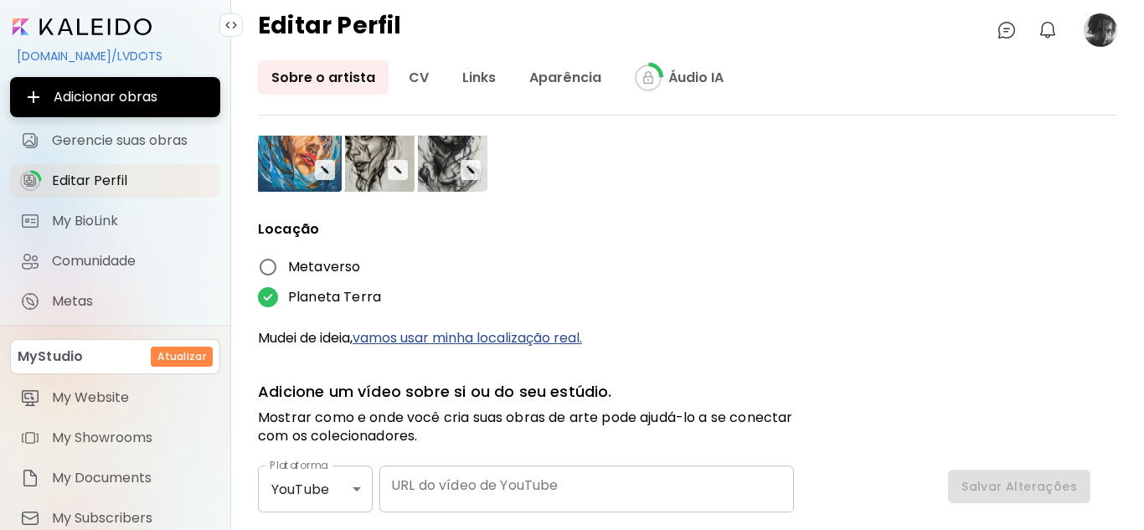
scroll to position [754, 0]
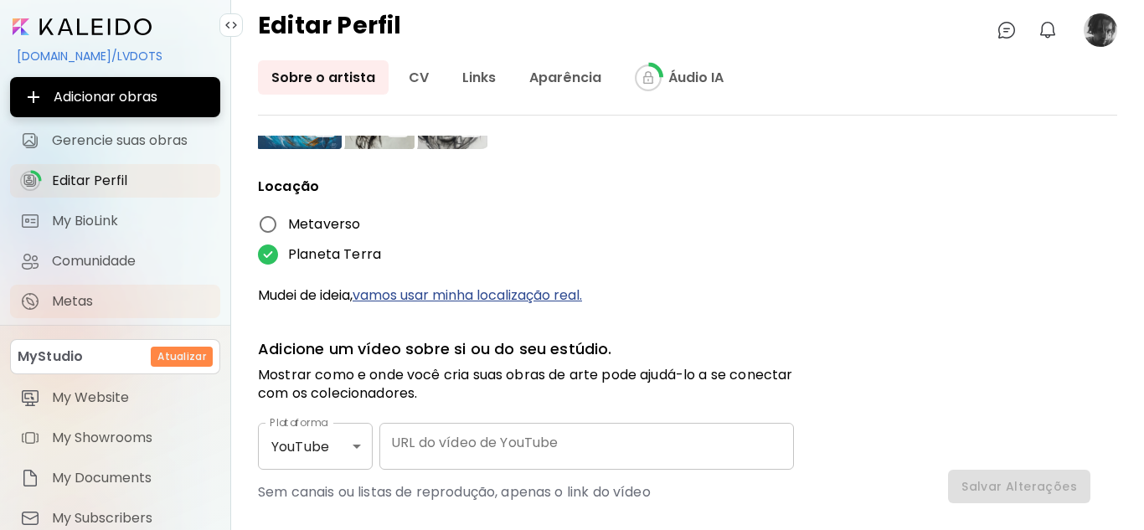
click at [81, 307] on span "Metas" at bounding box center [131, 301] width 158 height 17
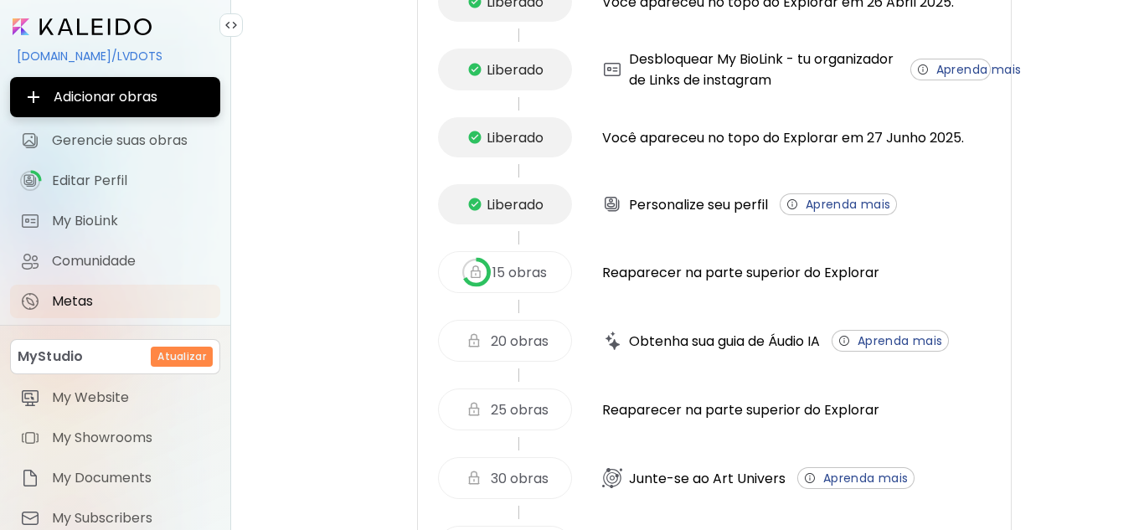
scroll to position [251, 0]
